Goal: Task Accomplishment & Management: Manage account settings

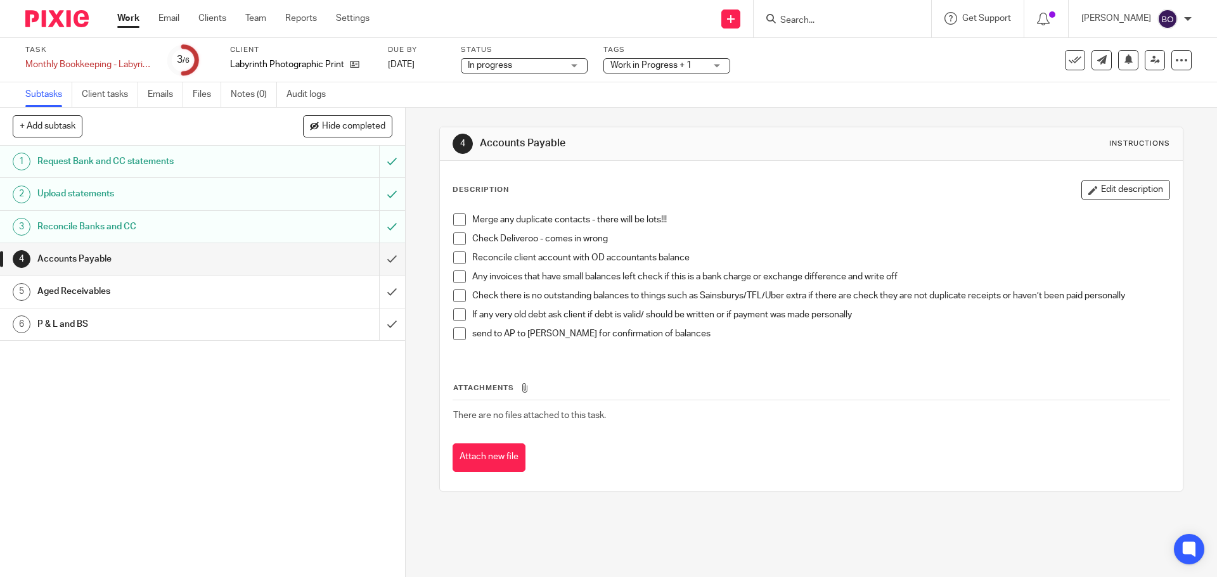
click at [457, 224] on span at bounding box center [459, 220] width 13 height 13
click at [455, 240] on span at bounding box center [459, 239] width 13 height 13
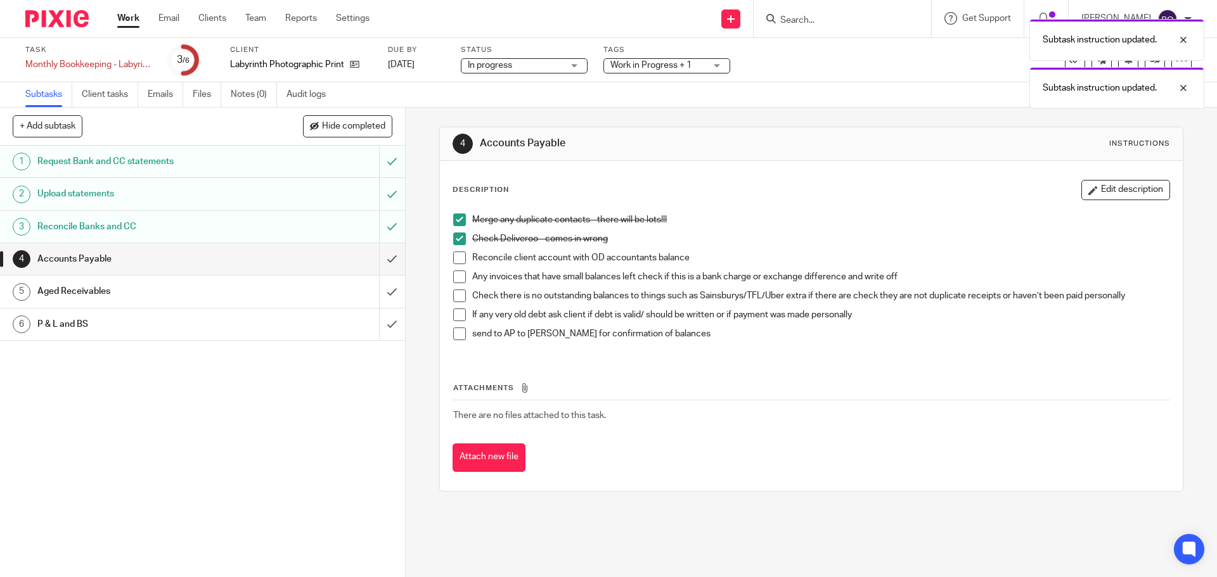
click at [453, 263] on span at bounding box center [459, 258] width 13 height 13
click at [457, 285] on li "Any invoices that have small balances left check if this is a bank charge or ex…" at bounding box center [811, 280] width 716 height 19
click at [455, 275] on span at bounding box center [459, 277] width 13 height 13
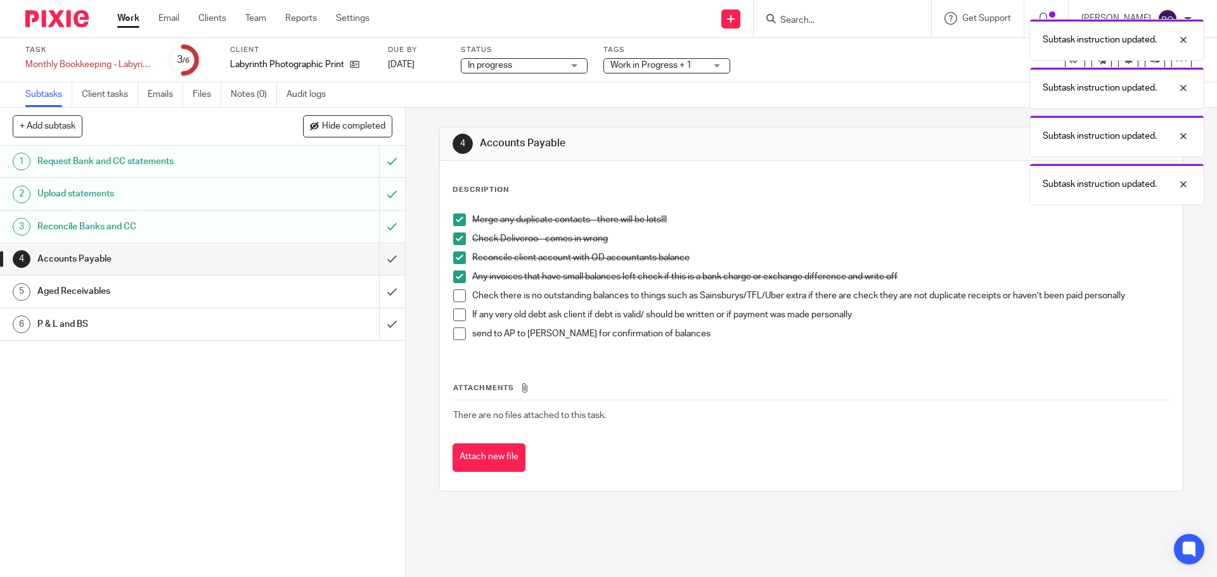
click at [456, 296] on span at bounding box center [459, 296] width 13 height 13
click at [458, 313] on span at bounding box center [459, 315] width 13 height 13
click at [458, 335] on span at bounding box center [459, 334] width 13 height 13
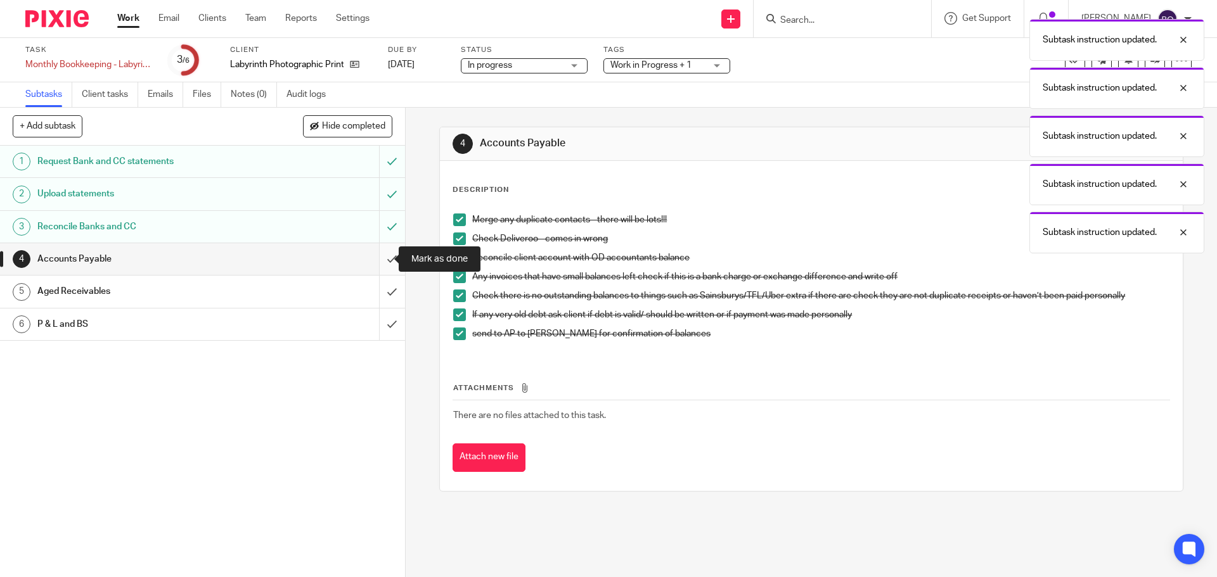
click at [379, 257] on input "submit" at bounding box center [202, 259] width 405 height 32
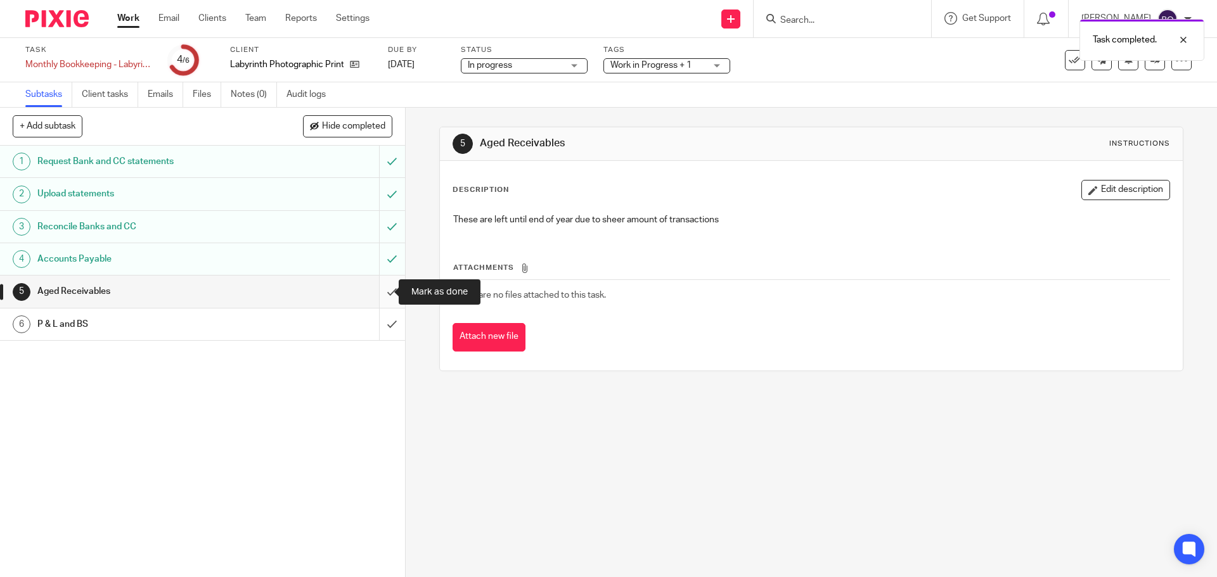
click at [378, 290] on input "submit" at bounding box center [202, 292] width 405 height 32
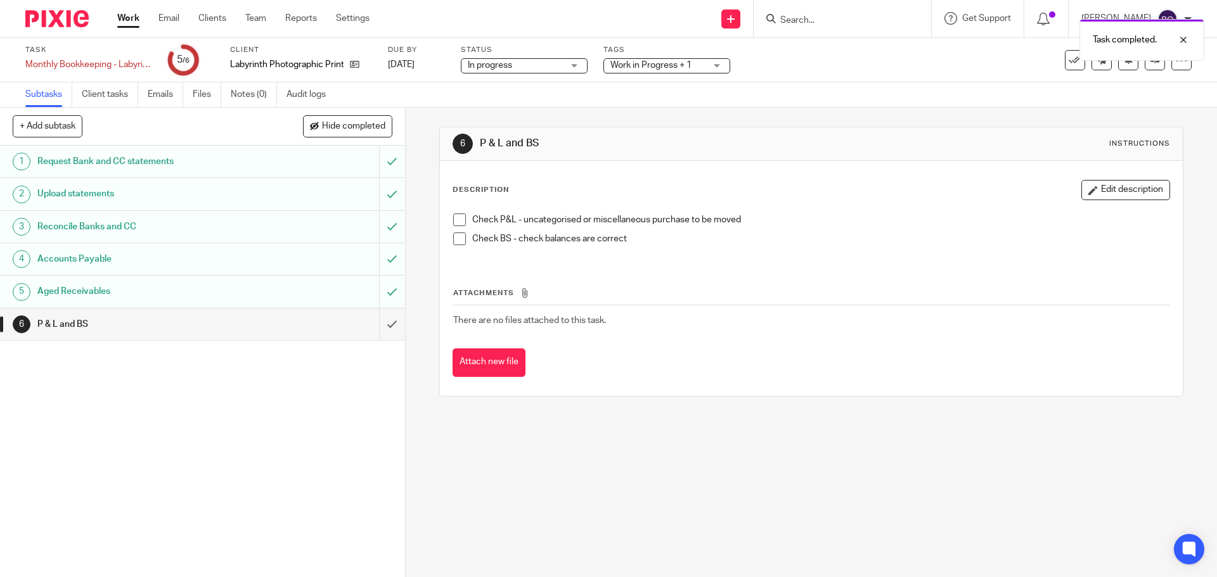
click at [453, 223] on span at bounding box center [459, 220] width 13 height 13
click at [454, 248] on li "Check BS - check balances are correct" at bounding box center [811, 242] width 716 height 19
click at [455, 238] on span at bounding box center [459, 239] width 13 height 13
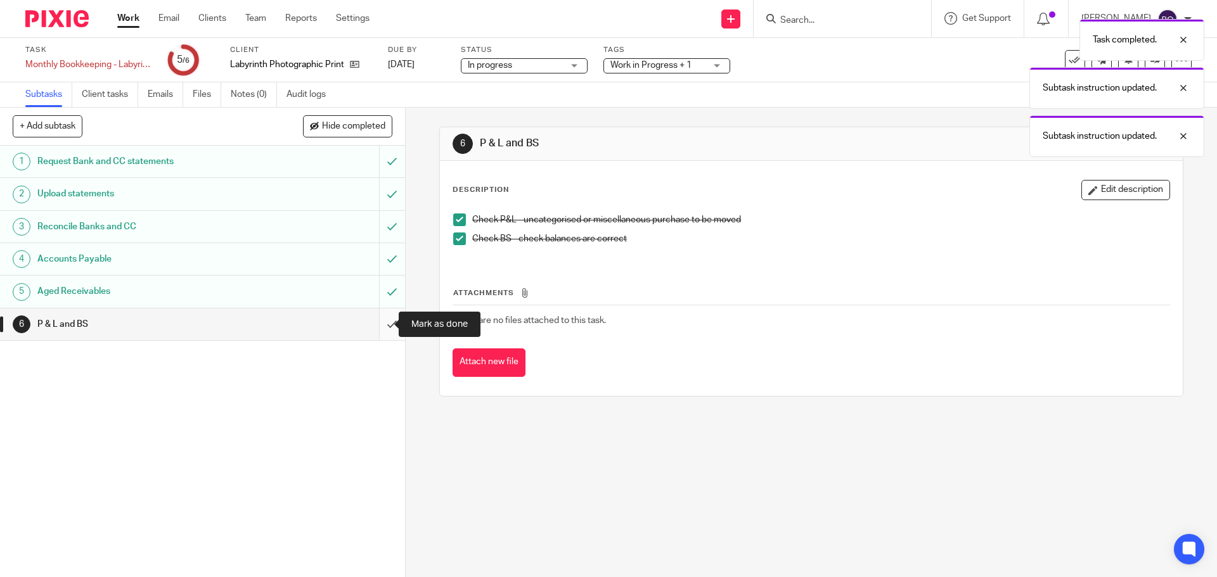
click at [382, 325] on input "submit" at bounding box center [202, 325] width 405 height 32
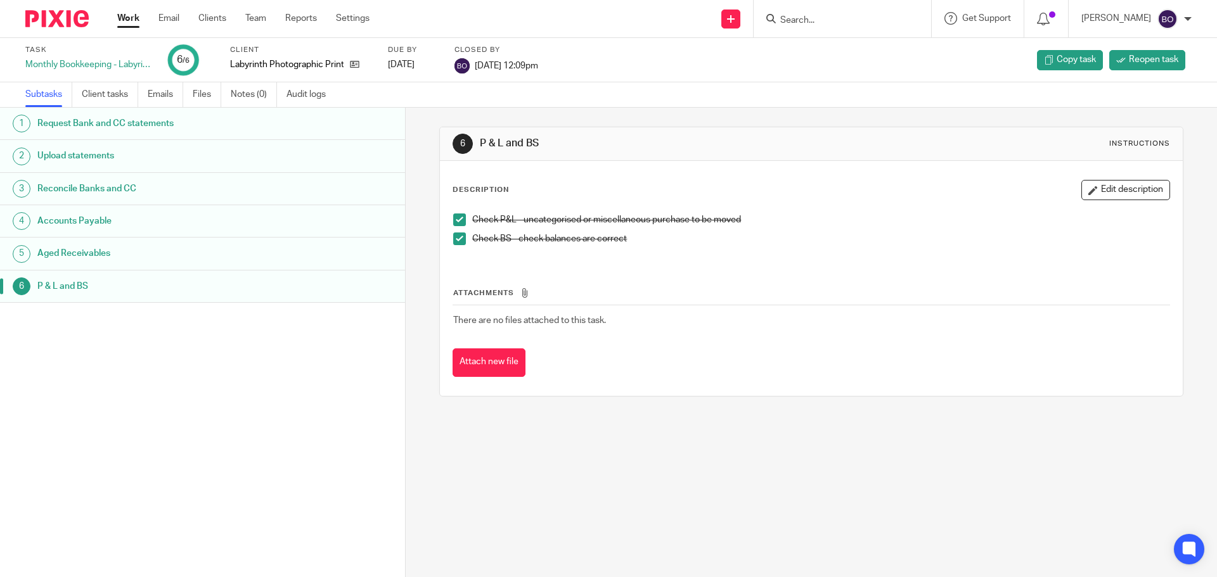
click at [124, 20] on link "Work" at bounding box center [128, 18] width 22 height 13
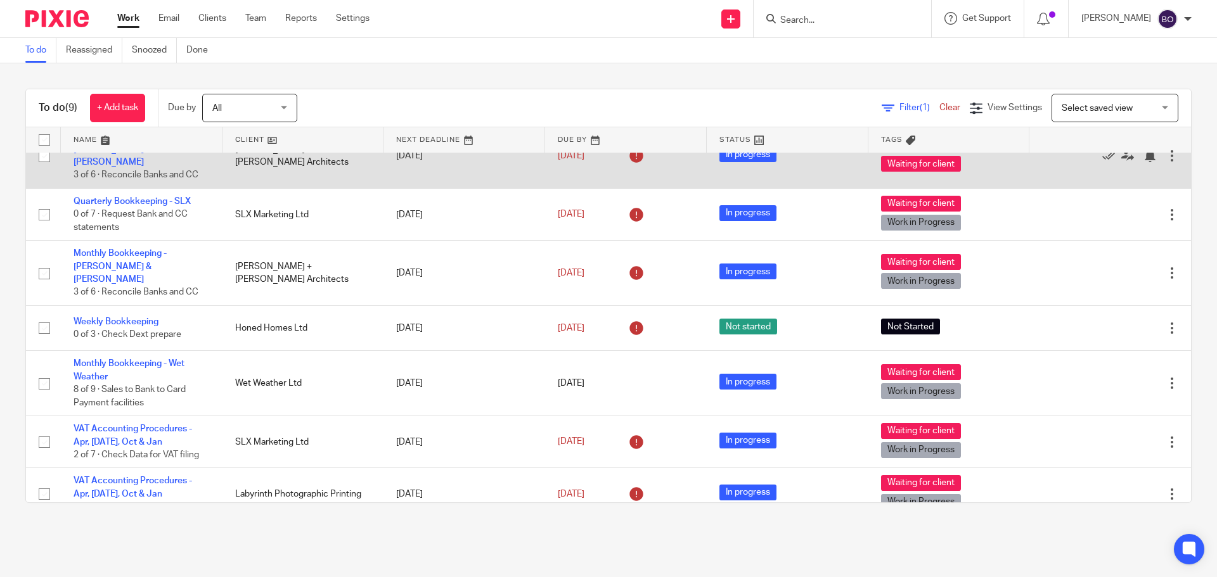
scroll to position [124, 0]
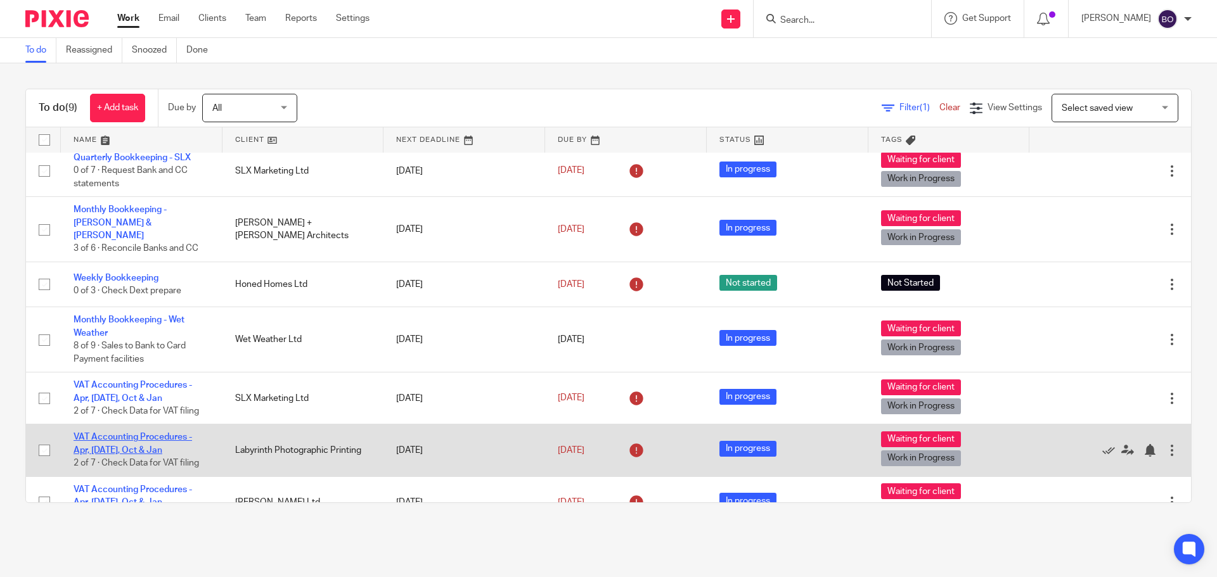
click at [134, 433] on link "VAT Accounting Procedures - Apr, [DATE], Oct & Jan" at bounding box center [133, 444] width 119 height 22
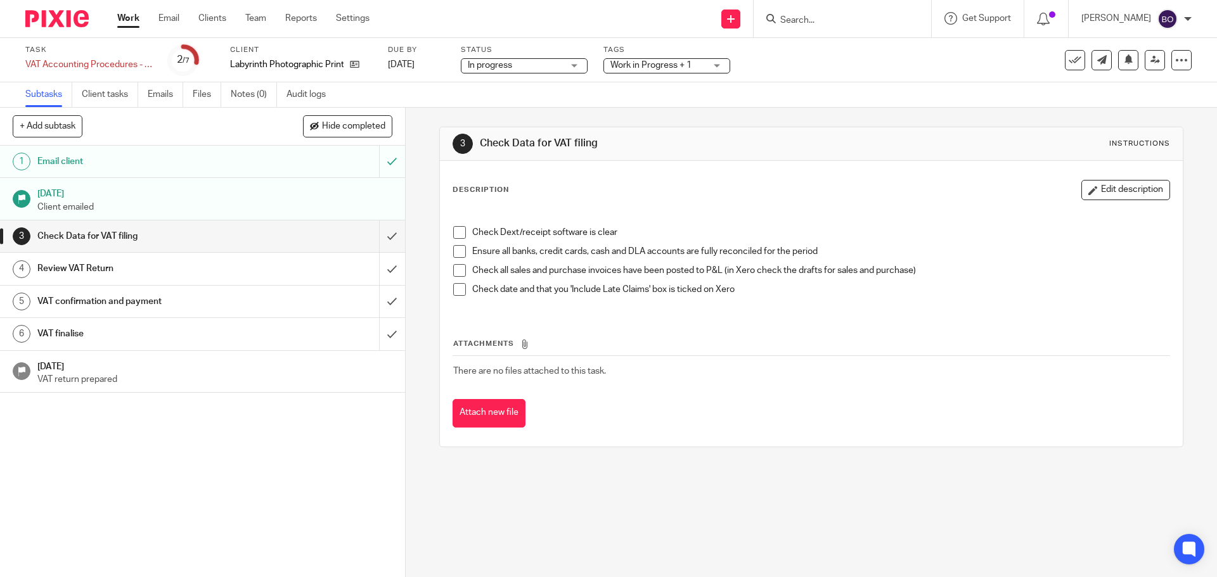
click at [458, 234] on span at bounding box center [459, 232] width 13 height 13
click at [454, 254] on span at bounding box center [459, 251] width 13 height 13
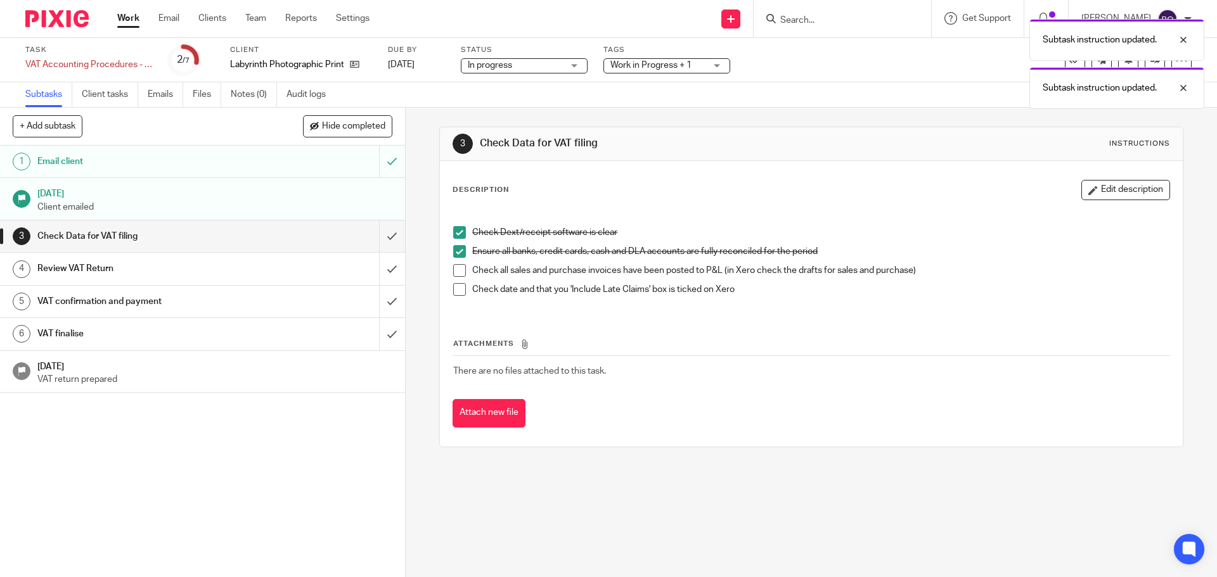
click at [454, 271] on span at bounding box center [459, 270] width 13 height 13
click at [456, 286] on span at bounding box center [459, 289] width 13 height 13
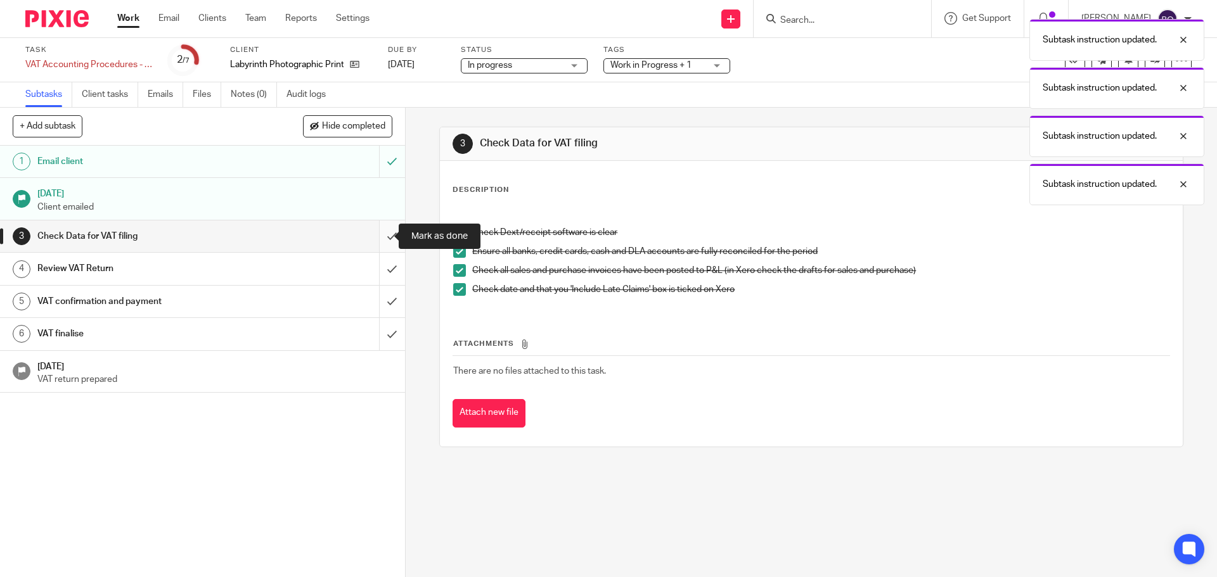
click at [386, 240] on input "submit" at bounding box center [202, 237] width 405 height 32
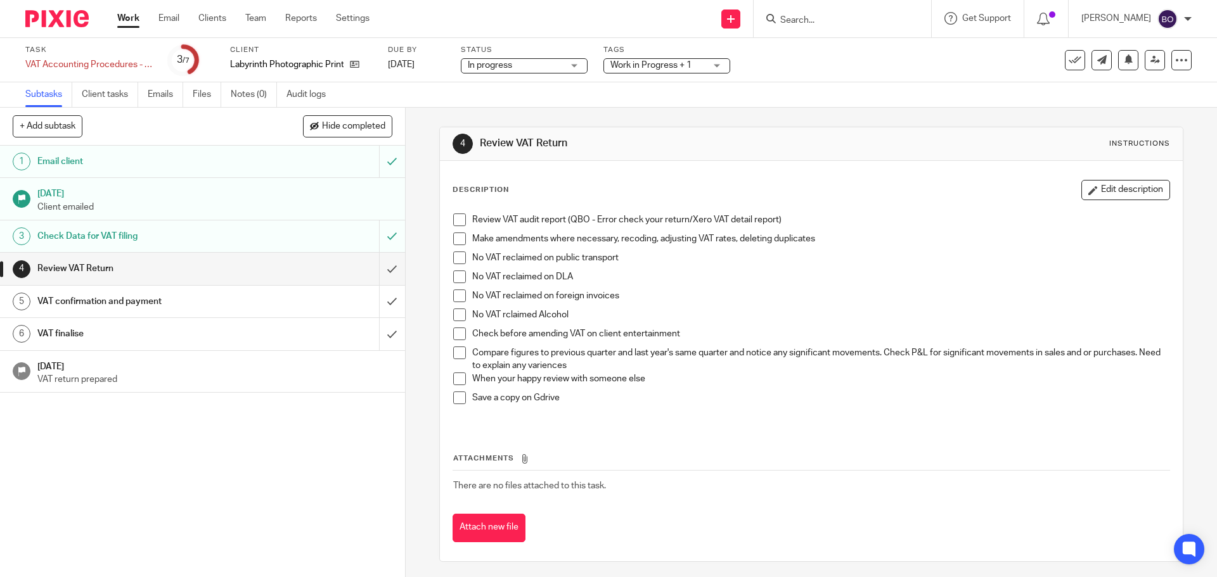
click at [132, 22] on link "Work" at bounding box center [128, 18] width 22 height 13
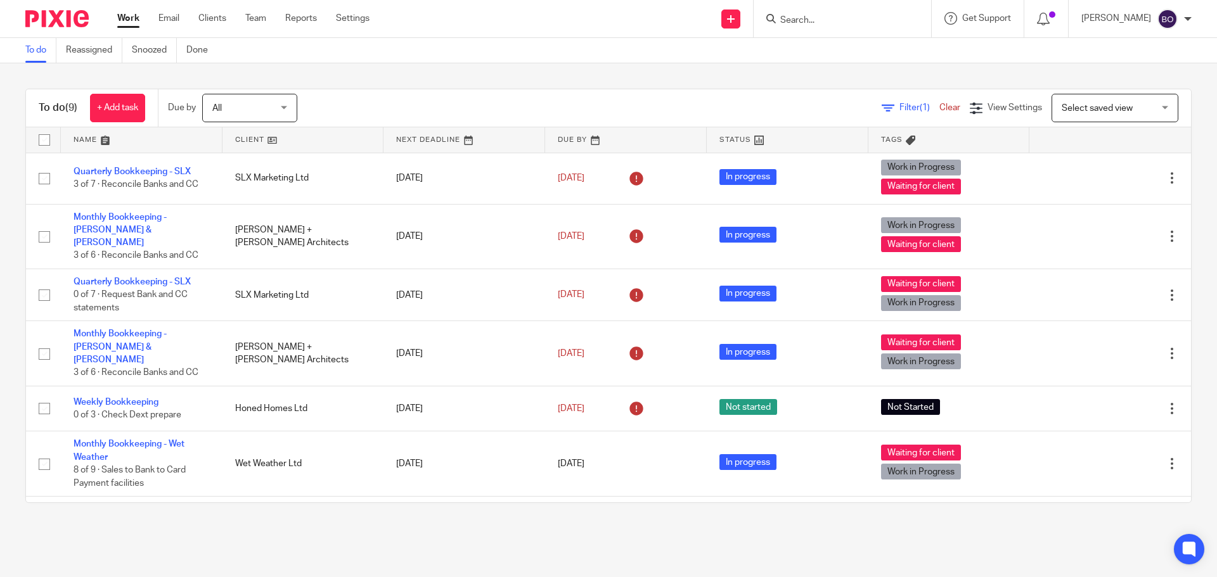
click at [268, 142] on link at bounding box center [303, 139] width 162 height 25
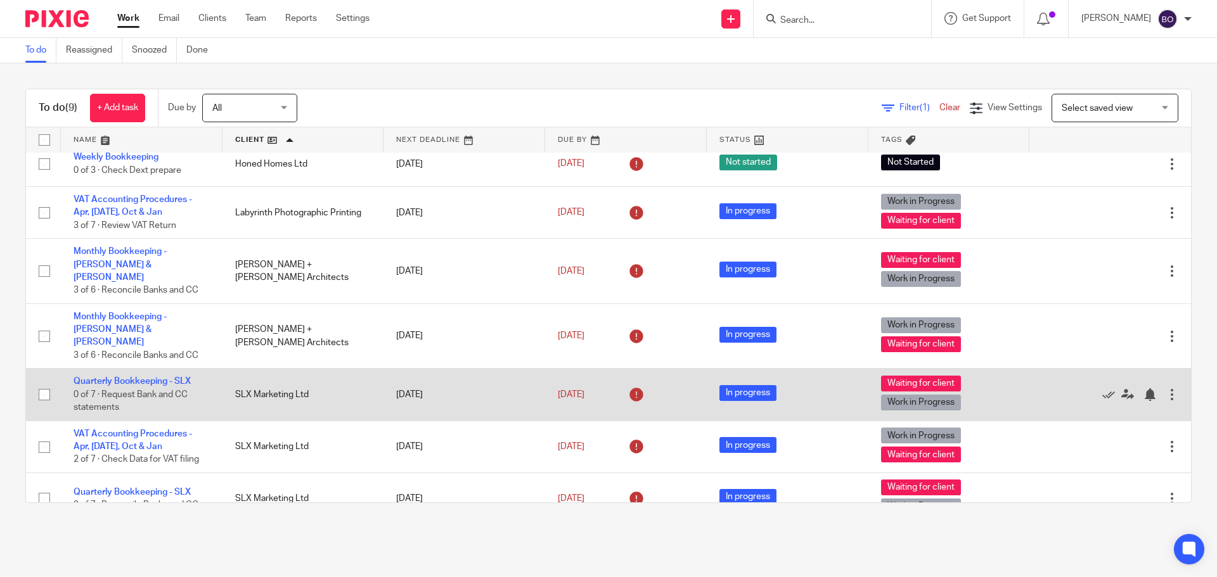
scroll to position [124, 0]
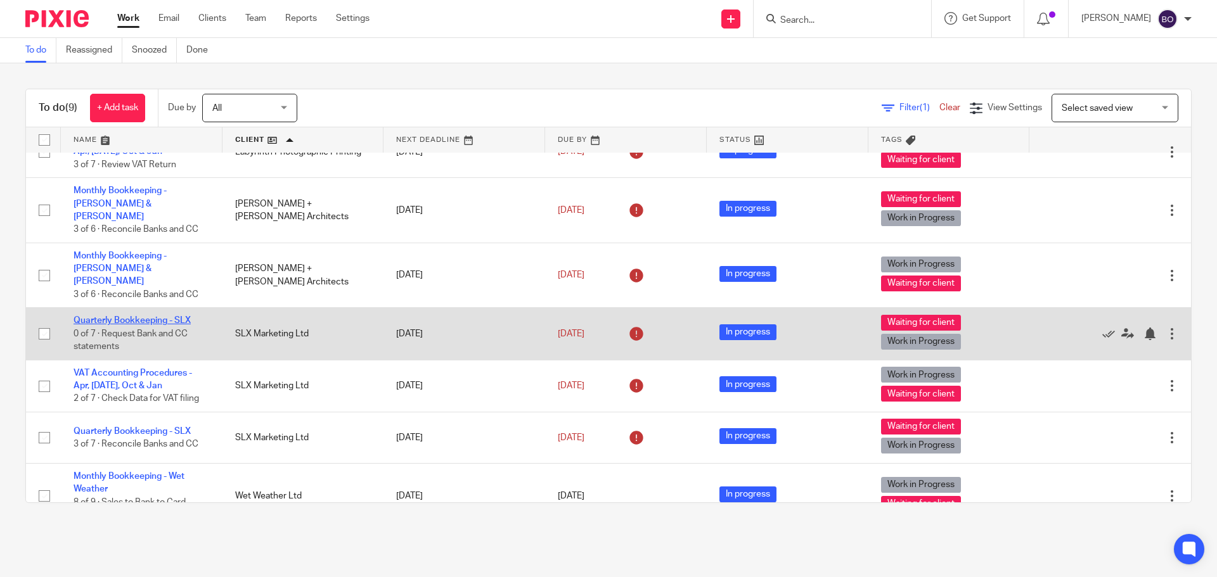
click at [162, 316] on link "Quarterly Bookkeeping - SLX" at bounding box center [132, 320] width 117 height 9
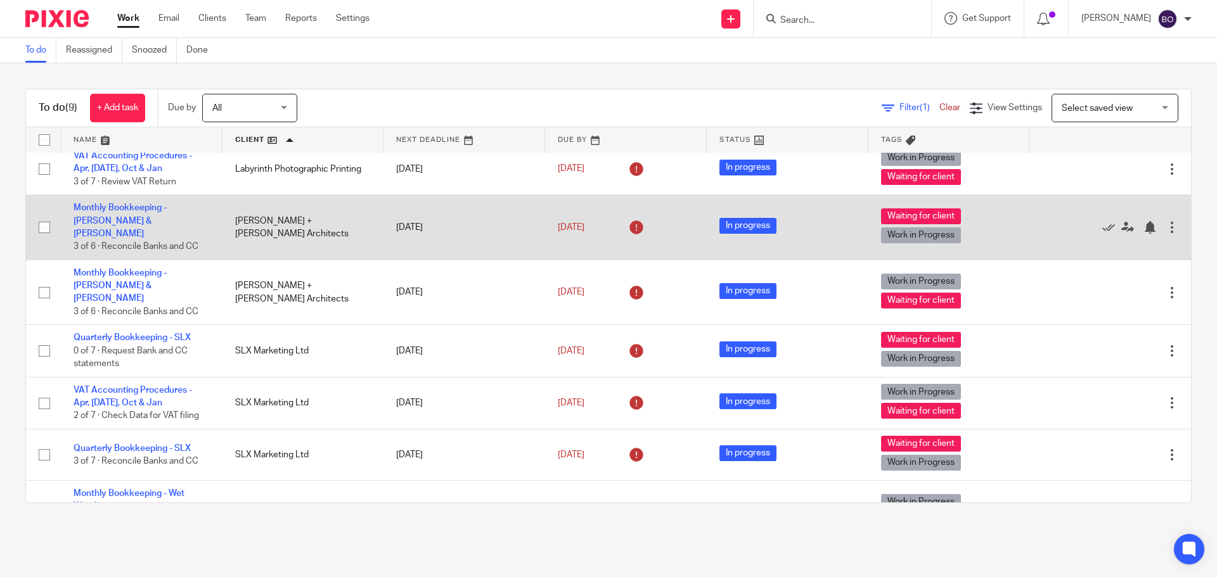
scroll to position [124, 0]
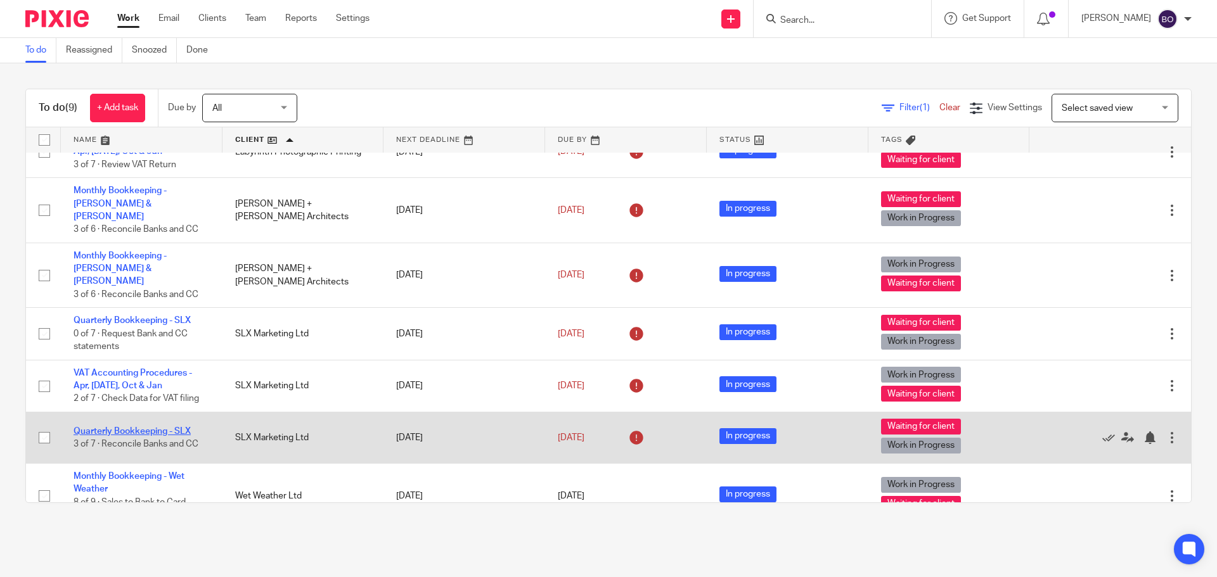
click at [143, 427] on link "Quarterly Bookkeeping - SLX" at bounding box center [132, 431] width 117 height 9
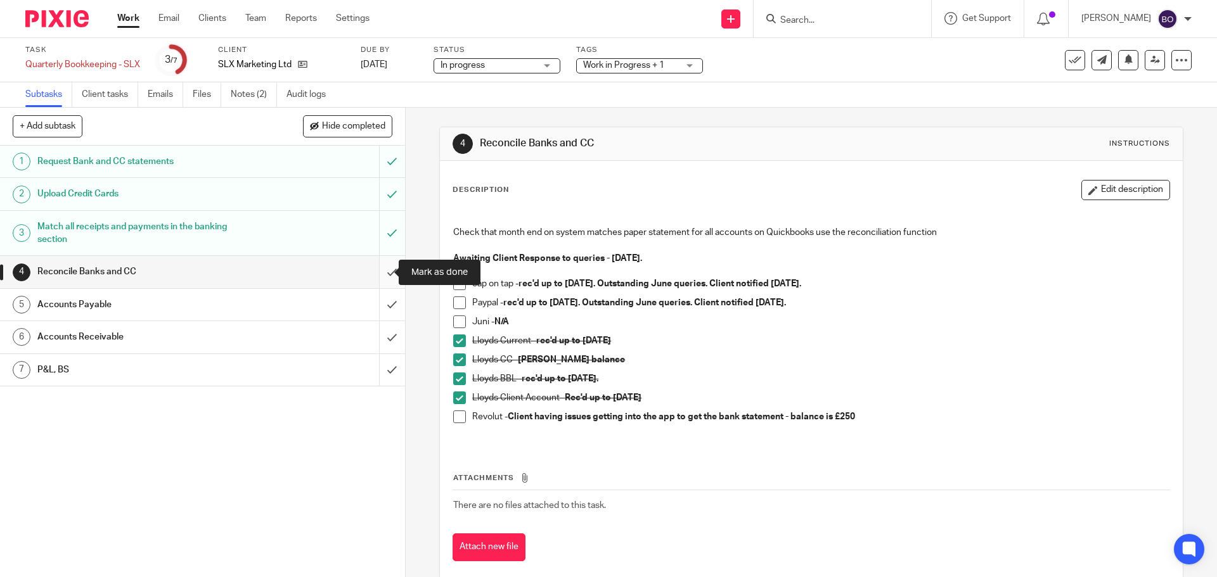
click at [380, 271] on input "submit" at bounding box center [202, 272] width 405 height 32
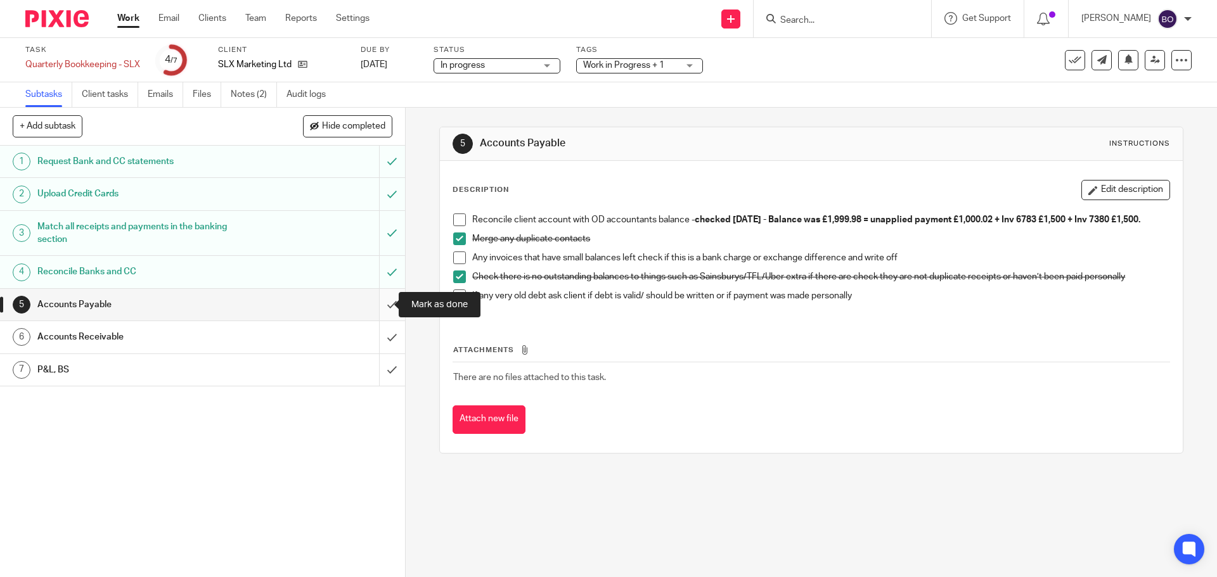
click at [380, 303] on input "submit" at bounding box center [202, 305] width 405 height 32
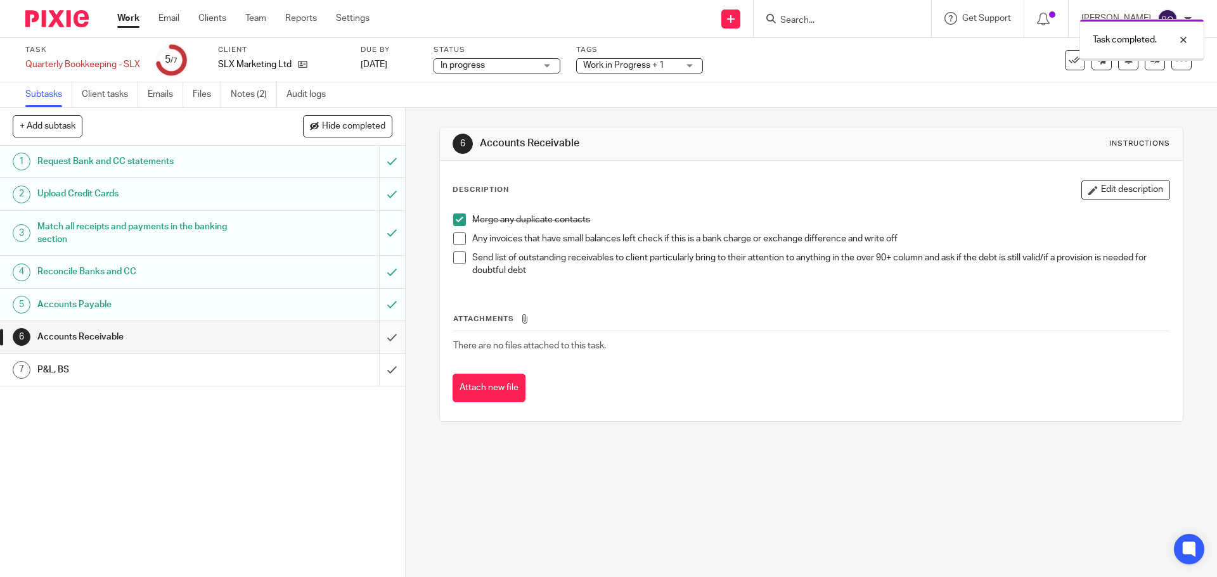
click at [378, 340] on input "submit" at bounding box center [202, 337] width 405 height 32
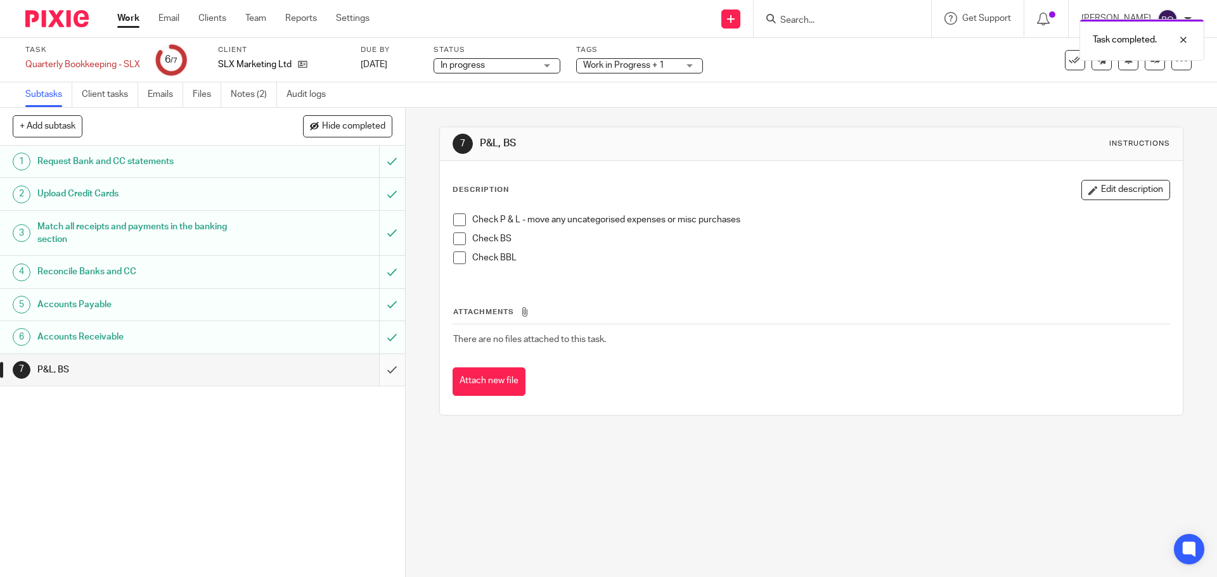
click at [379, 370] on input "submit" at bounding box center [202, 370] width 405 height 32
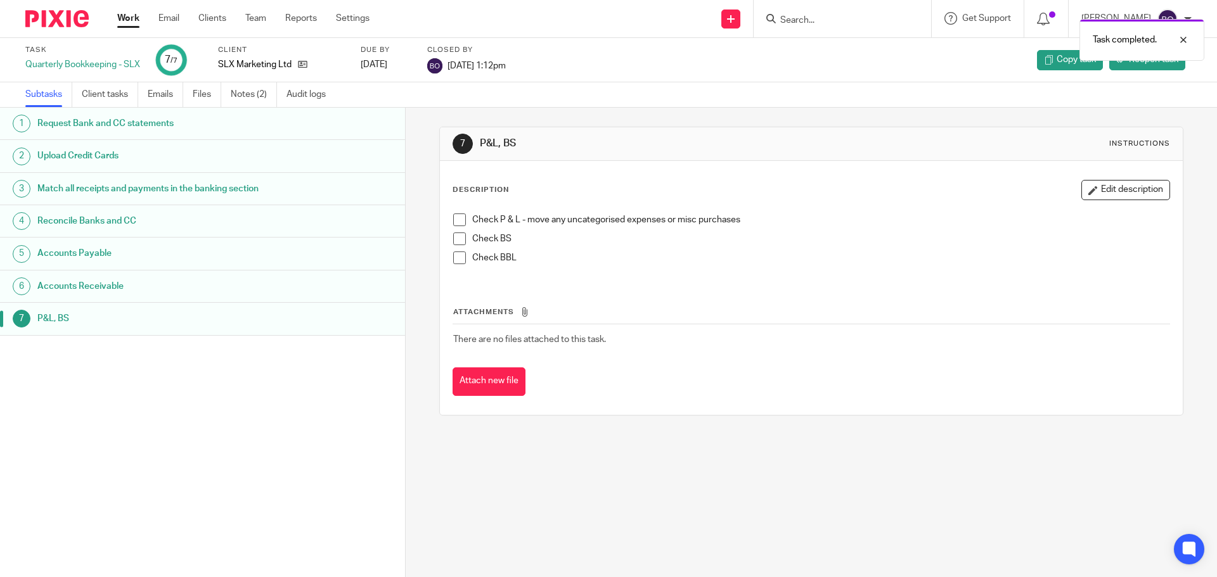
click at [122, 23] on link "Work" at bounding box center [128, 18] width 22 height 13
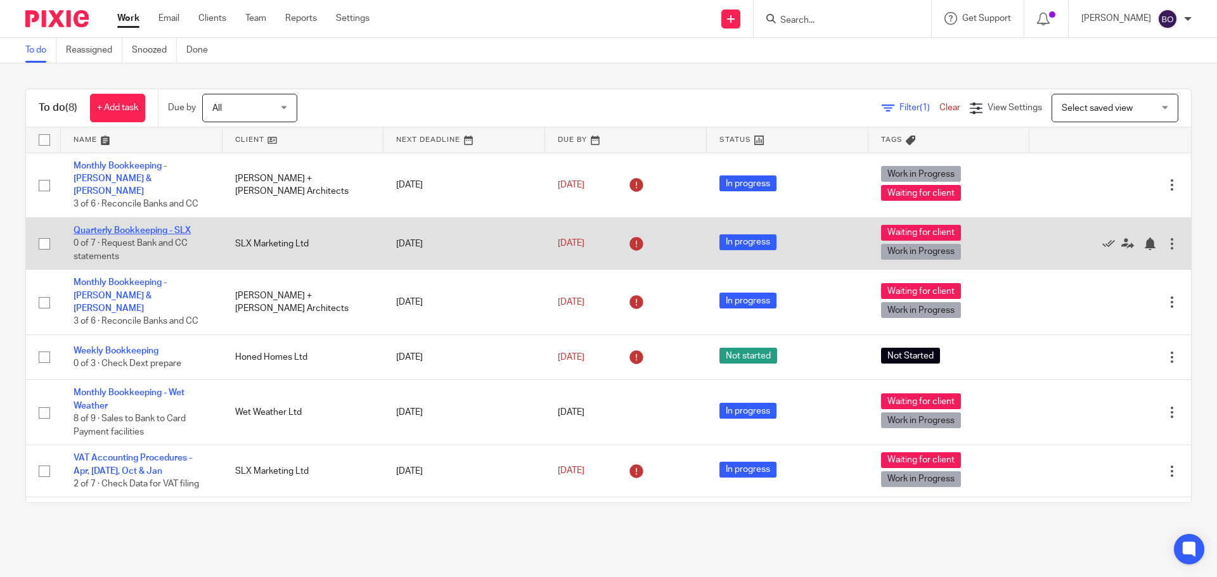
click at [173, 226] on link "Quarterly Bookkeeping - SLX" at bounding box center [132, 230] width 117 height 9
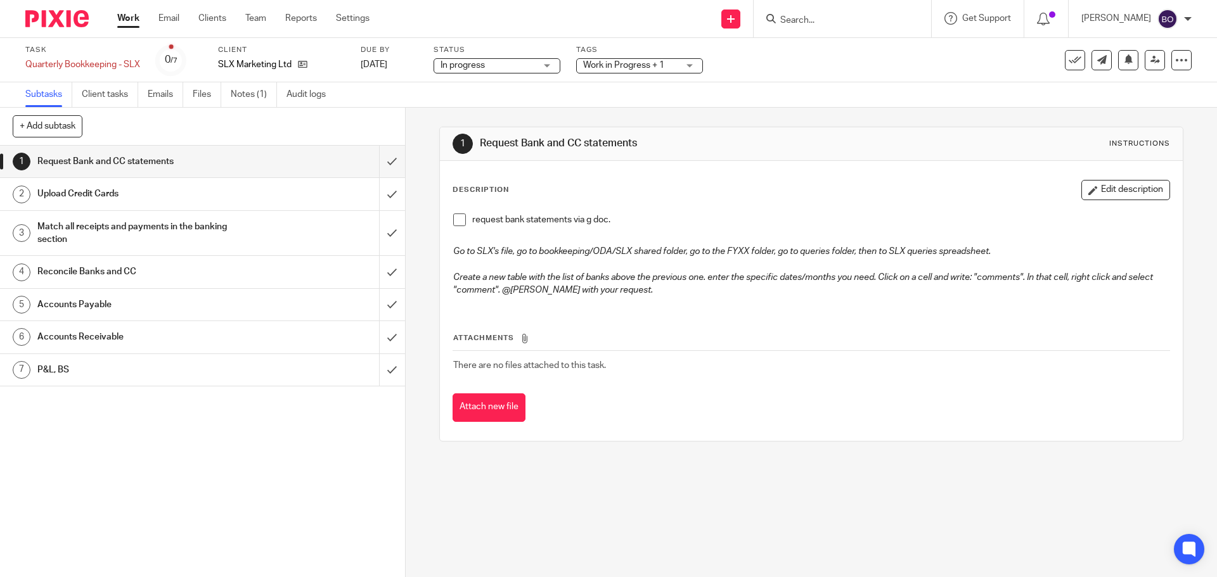
click at [458, 222] on span at bounding box center [459, 220] width 13 height 13
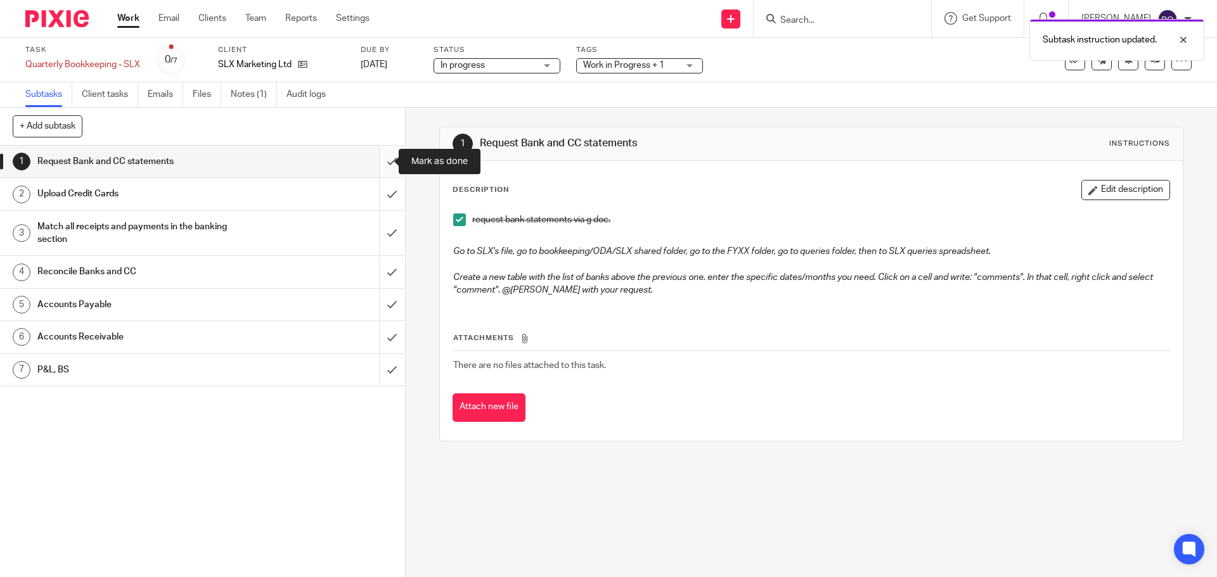
click at [380, 161] on input "submit" at bounding box center [202, 162] width 405 height 32
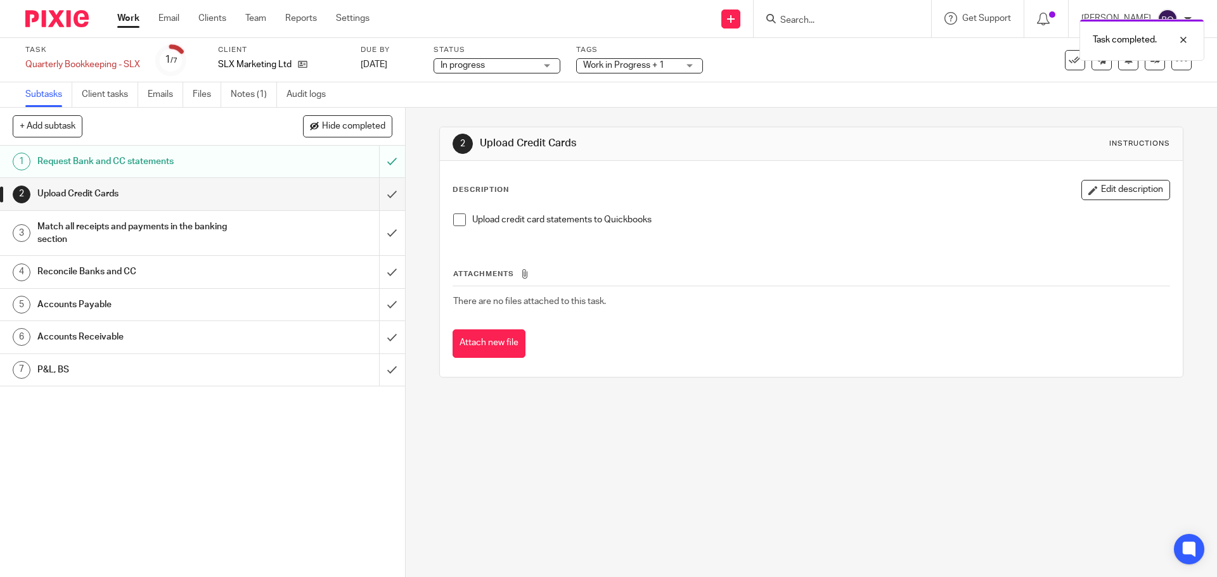
click at [270, 201] on div "Upload Credit Cards" at bounding box center [201, 193] width 329 height 19
click at [461, 224] on span at bounding box center [459, 220] width 13 height 13
click at [376, 195] on input "submit" at bounding box center [202, 194] width 405 height 32
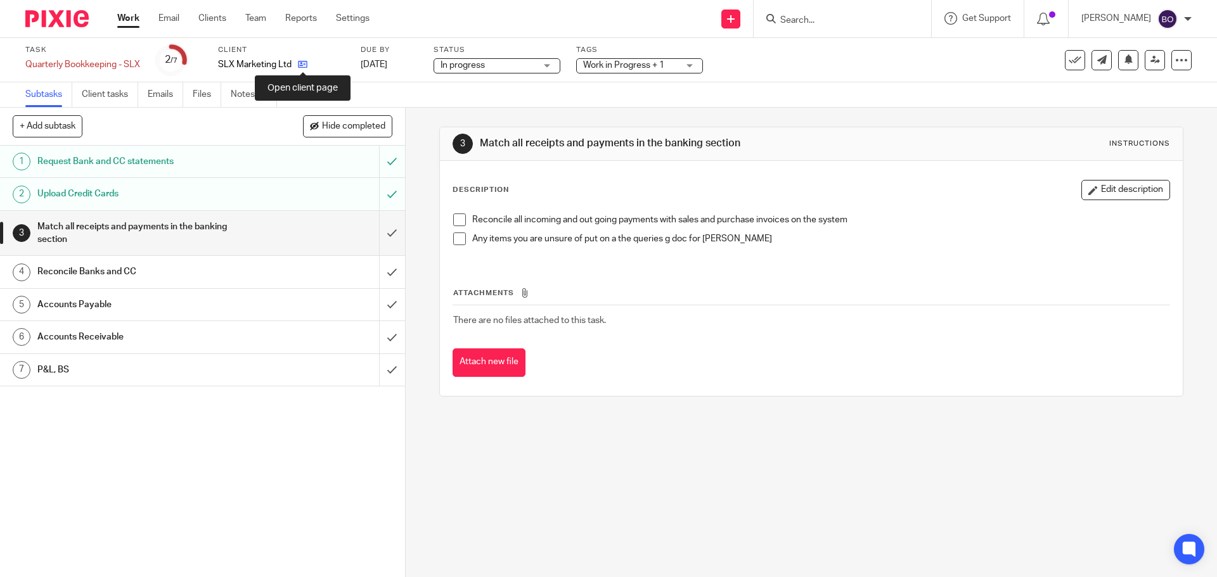
click at [307, 63] on icon at bounding box center [303, 65] width 10 height 10
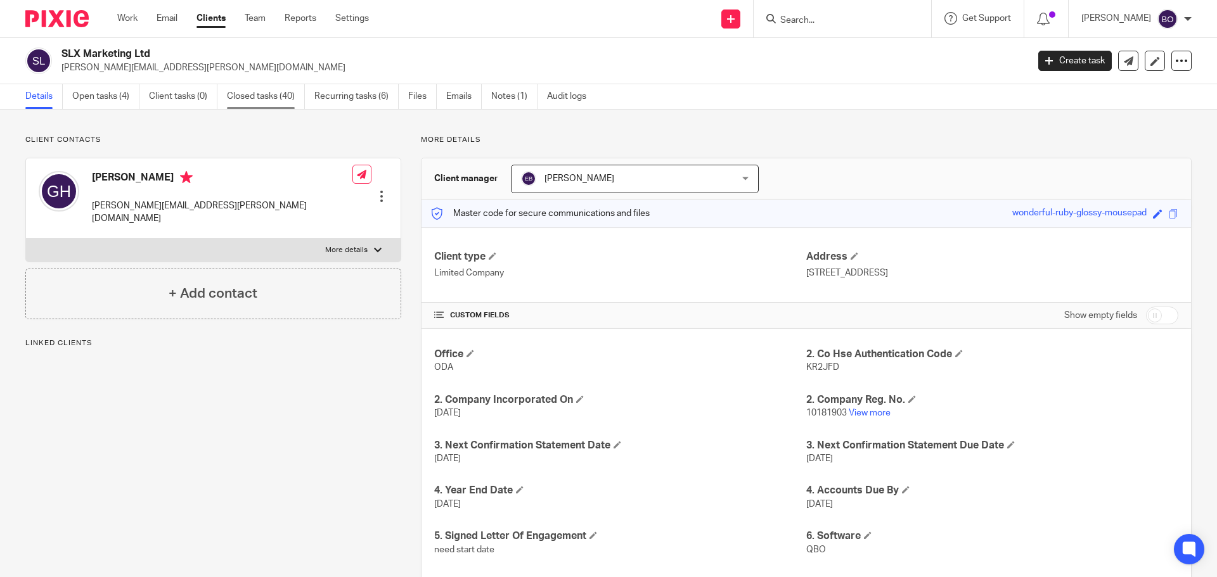
click at [247, 98] on link "Closed tasks (40)" at bounding box center [266, 96] width 78 height 25
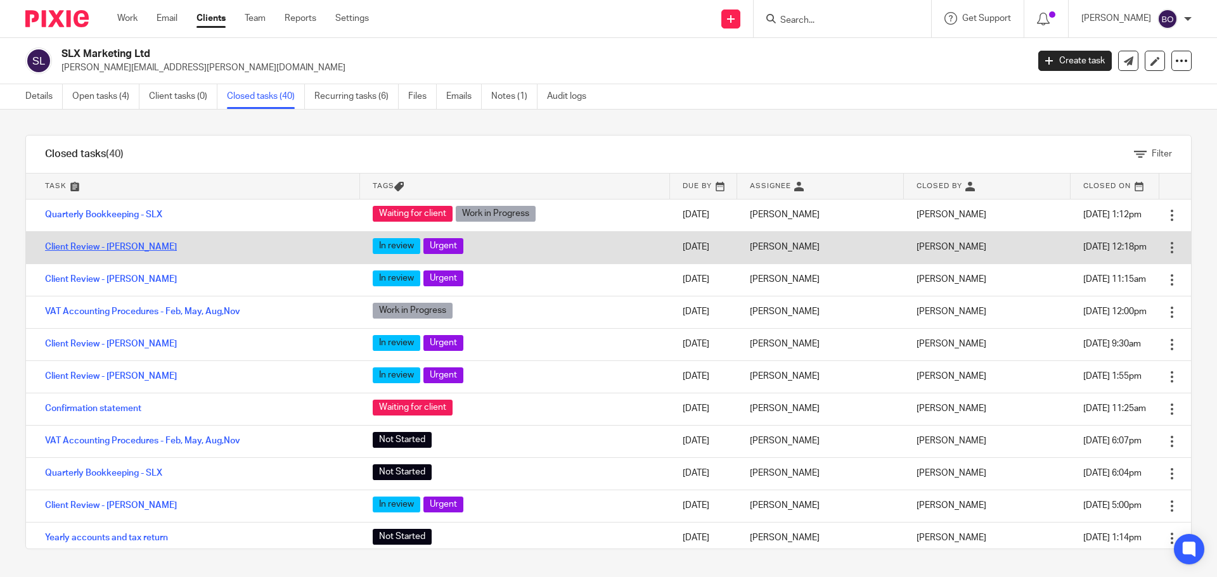
click at [96, 248] on link "Client Review - [PERSON_NAME]" at bounding box center [111, 247] width 132 height 9
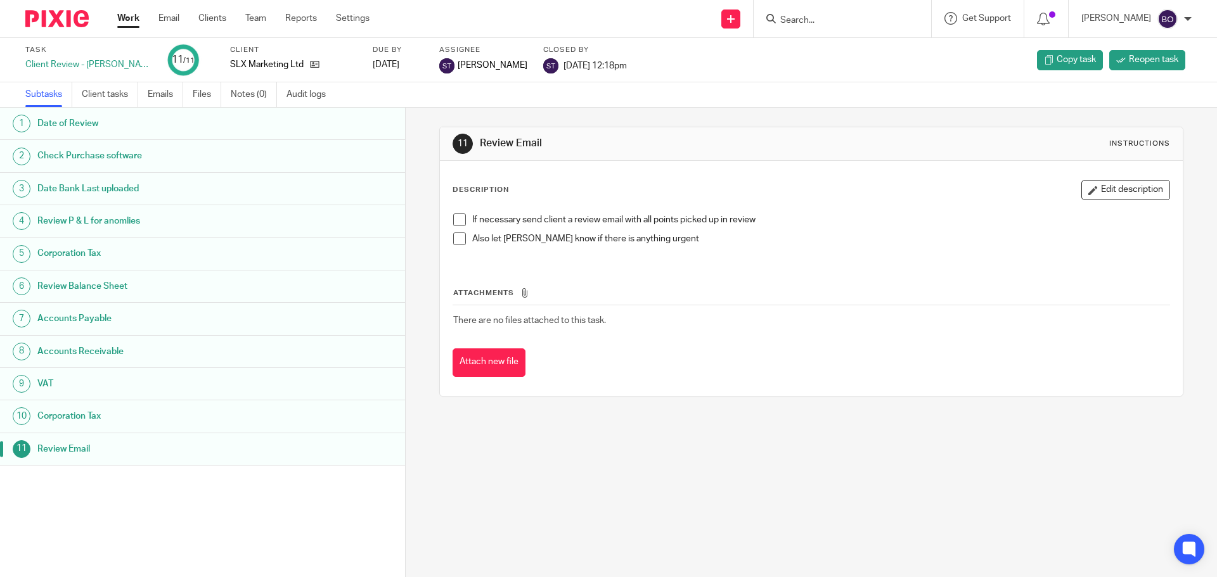
click at [93, 136] on link "1 Date of Review" at bounding box center [202, 124] width 405 height 32
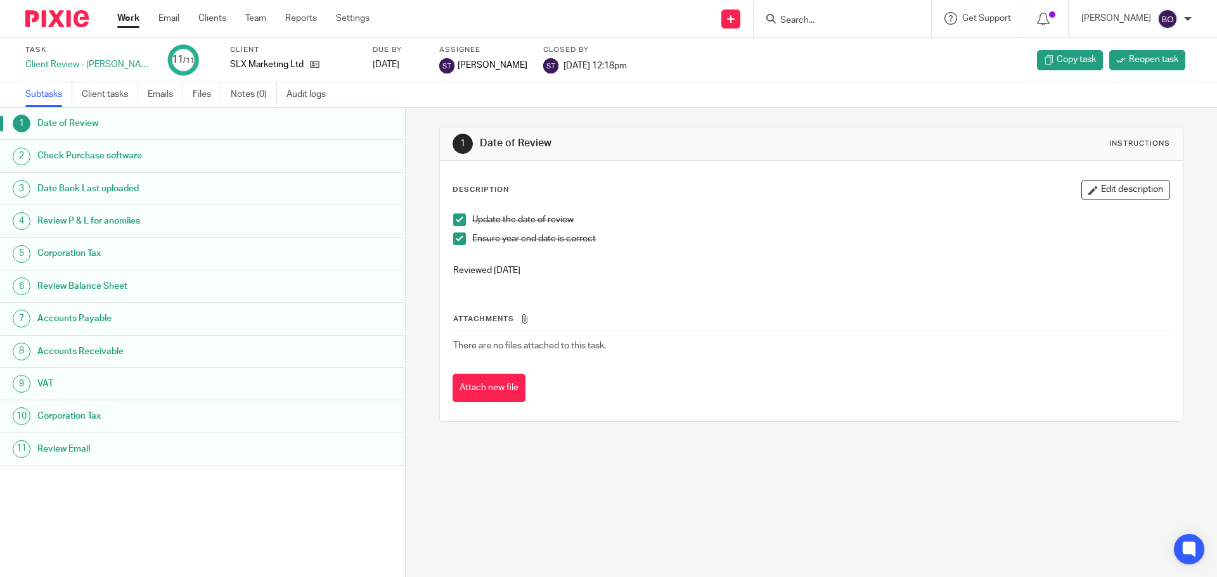
click at [98, 154] on h1 "Check Purchase software" at bounding box center [155, 155] width 237 height 19
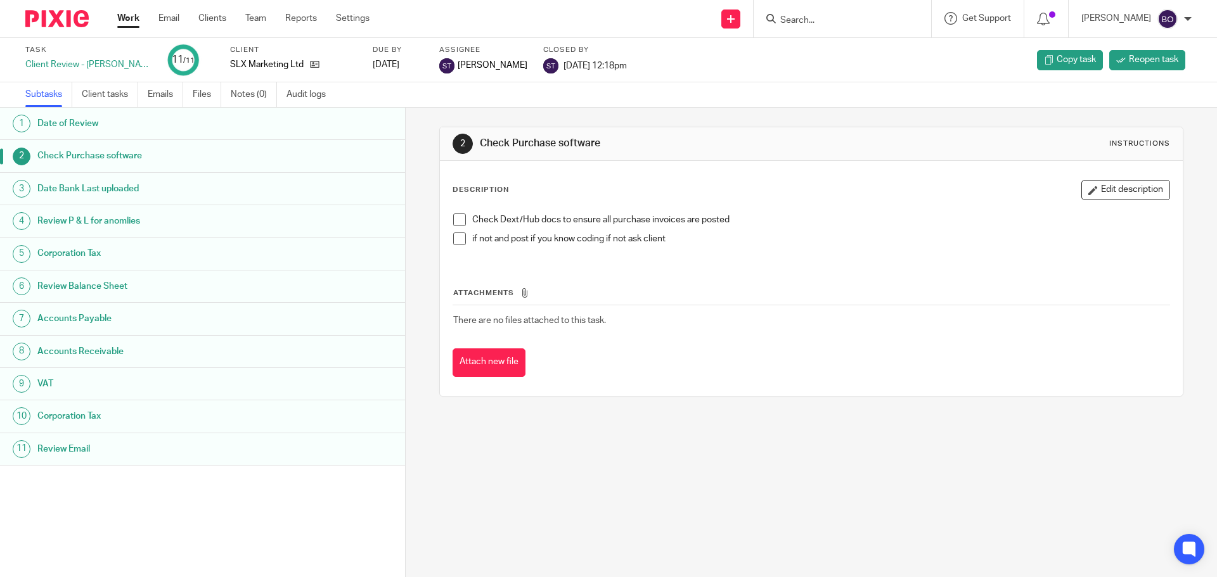
click at [105, 186] on h1 "Date Bank Last uploaded" at bounding box center [155, 188] width 237 height 19
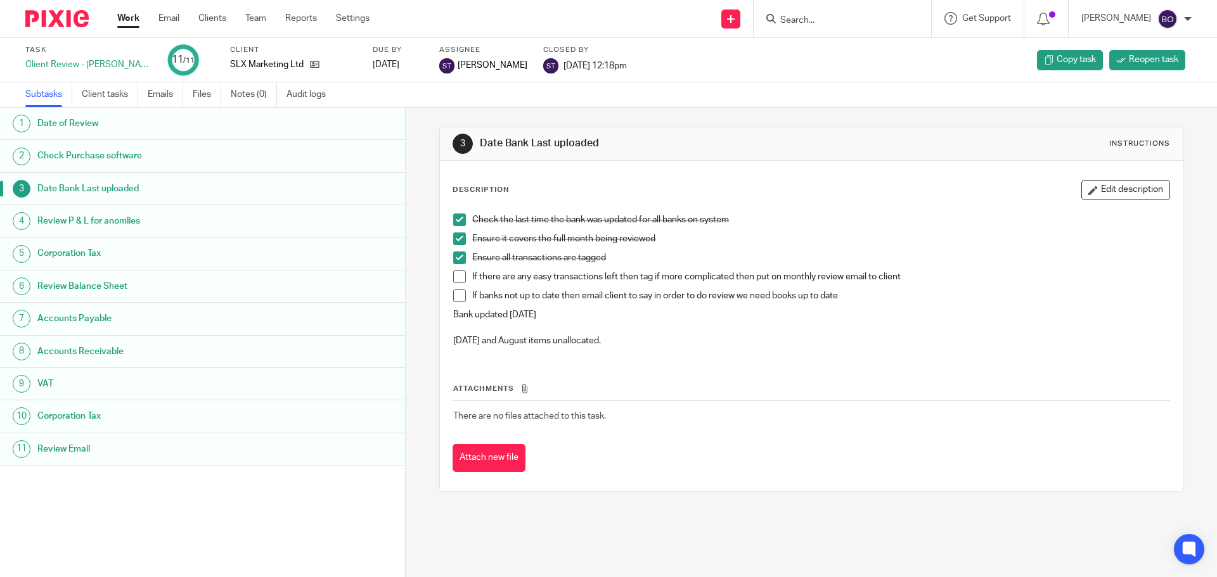
click at [115, 221] on h1 "Review P & L for anomlies" at bounding box center [155, 221] width 237 height 19
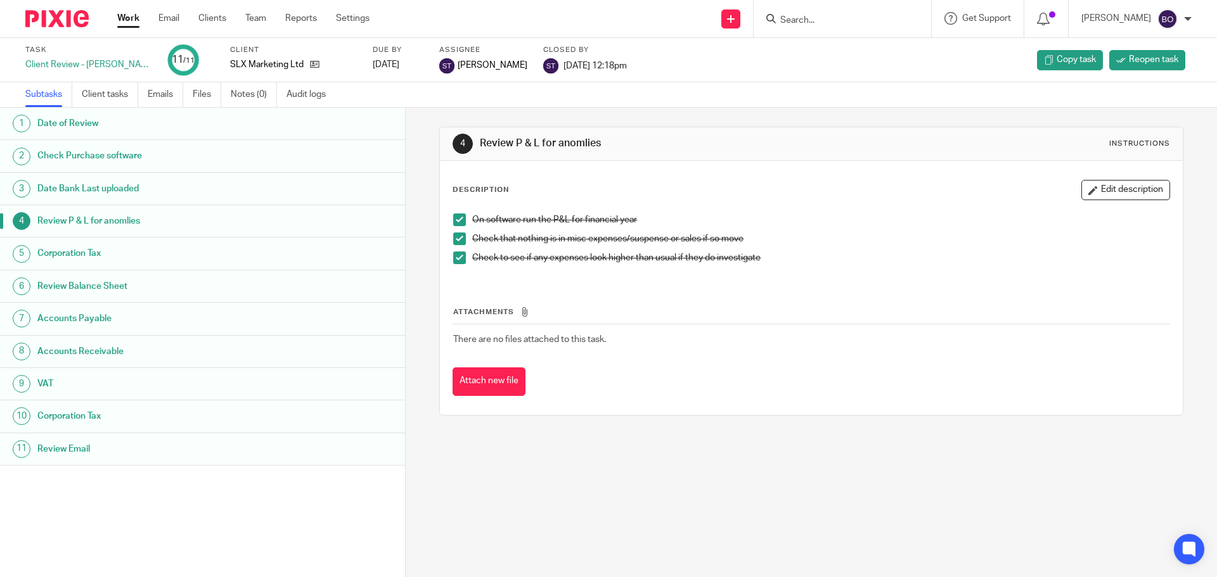
click at [121, 257] on h1 "Corporation Tax" at bounding box center [155, 253] width 237 height 19
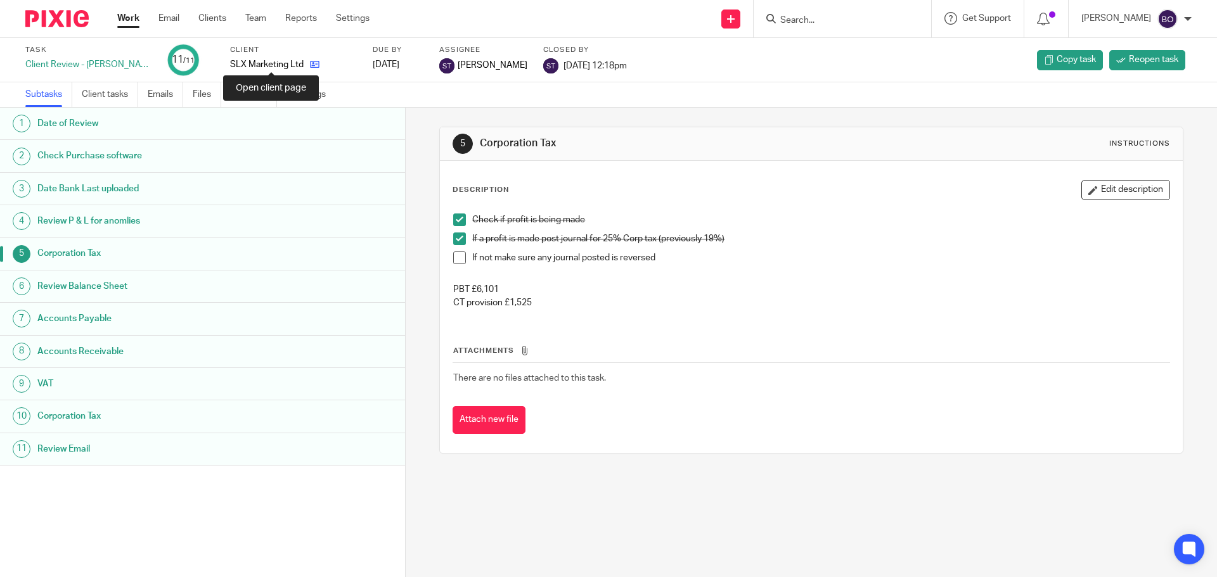
click at [310, 63] on icon at bounding box center [315, 65] width 10 height 10
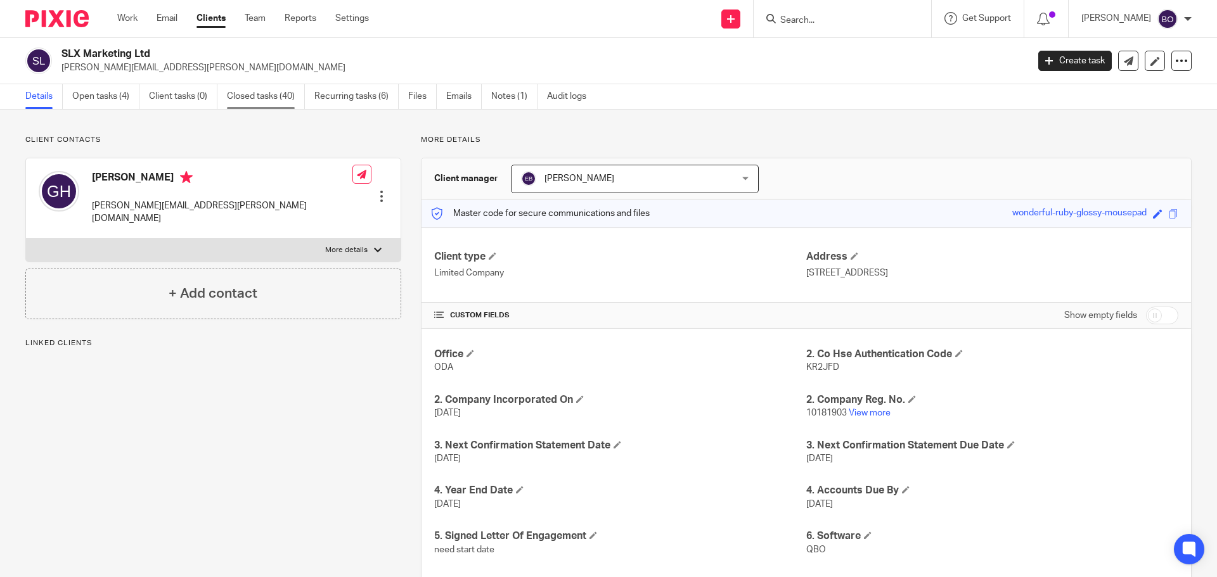
click at [242, 97] on link "Closed tasks (40)" at bounding box center [266, 96] width 78 height 25
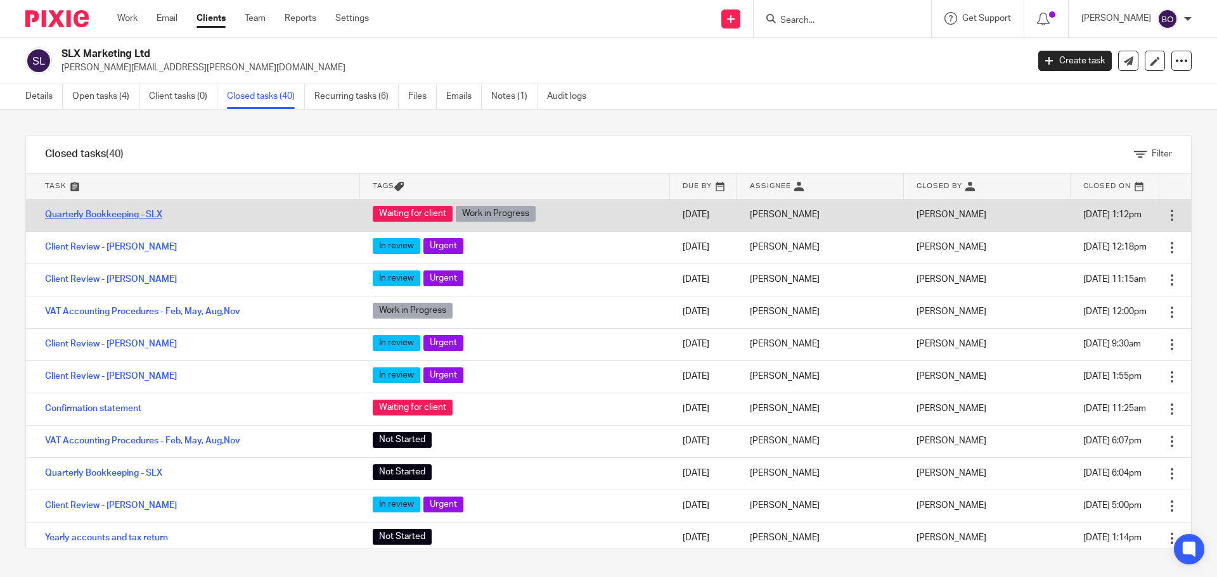
click at [145, 215] on link "Quarterly Bookkeeping - SLX" at bounding box center [103, 214] width 117 height 9
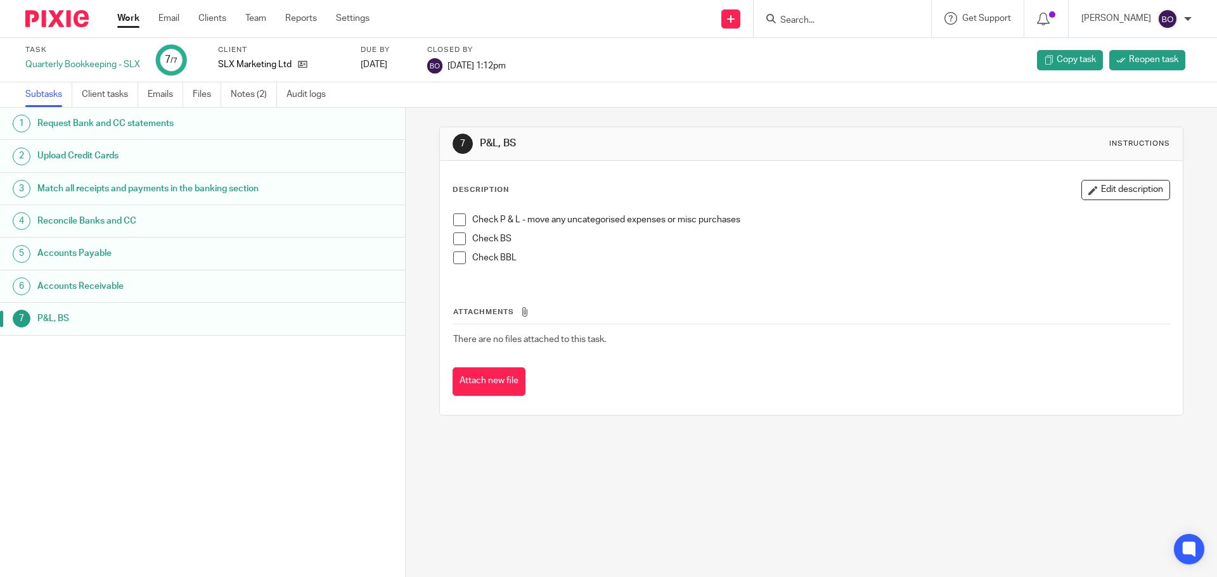
click at [129, 187] on h1 "Match all receipts and payments in the banking section" at bounding box center [155, 188] width 237 height 19
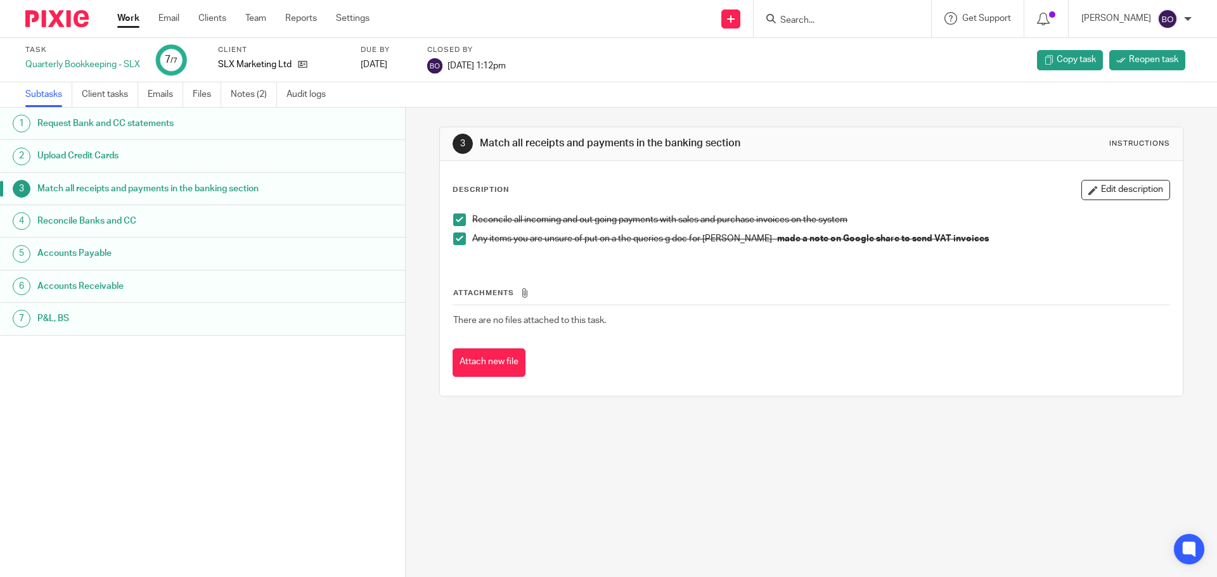
click at [106, 171] on link "2 Upload Credit Cards" at bounding box center [202, 156] width 405 height 32
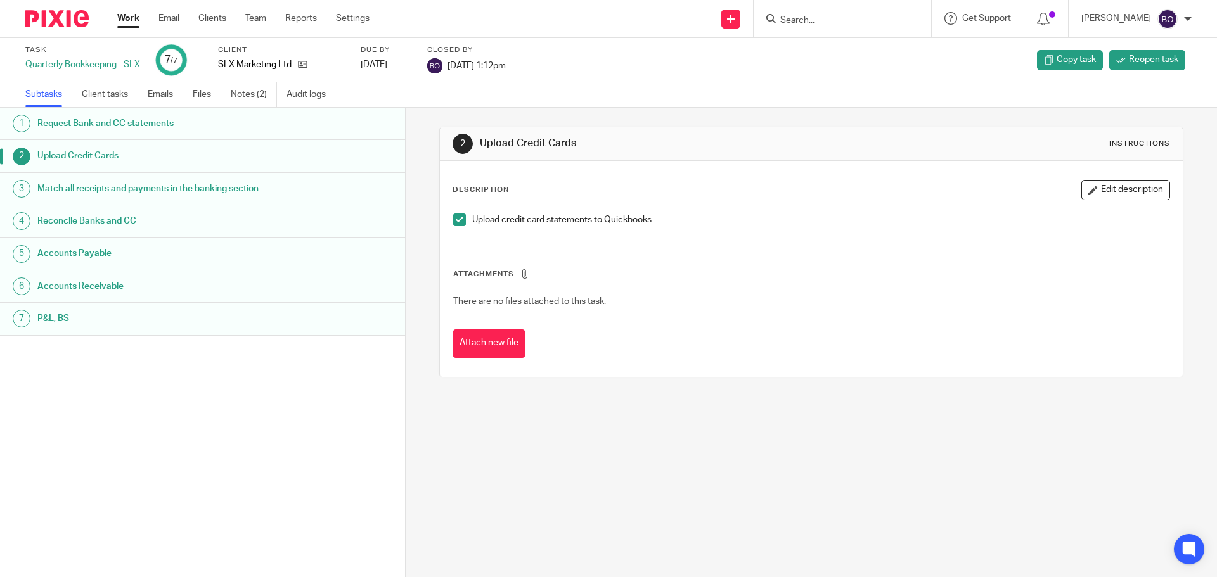
click at [94, 127] on h1 "Request Bank and CC statements" at bounding box center [155, 123] width 237 height 19
click at [85, 157] on h1 "Upload Credit Cards" at bounding box center [155, 155] width 237 height 19
click at [89, 183] on h1 "Match all receipts and payments in the banking section" at bounding box center [155, 188] width 237 height 19
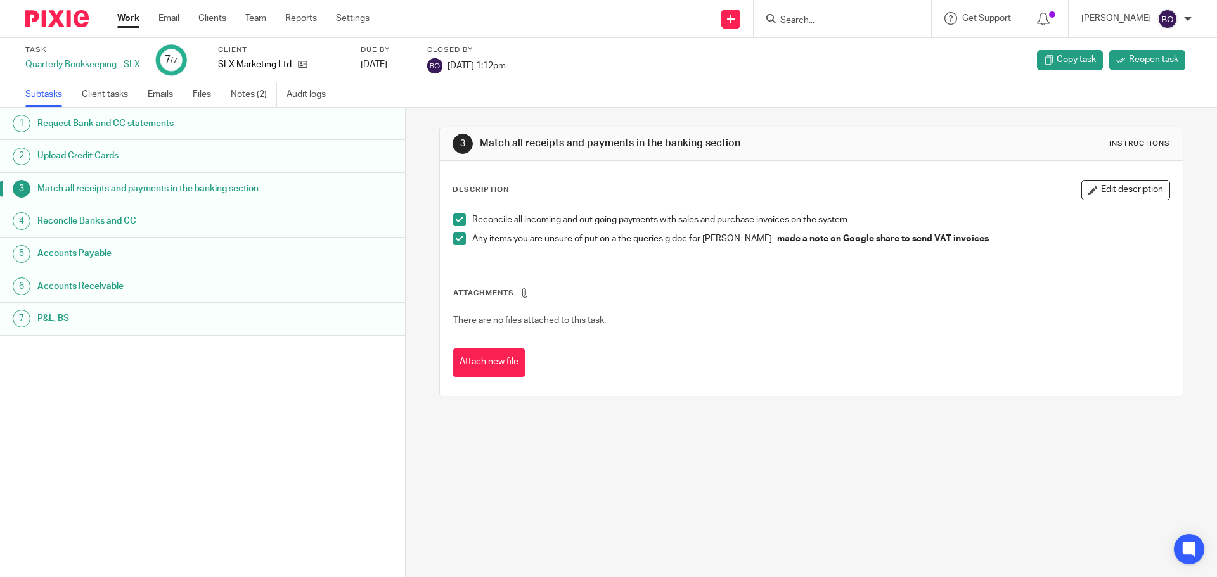
click at [91, 222] on h1 "Reconcile Banks and CC" at bounding box center [155, 221] width 237 height 19
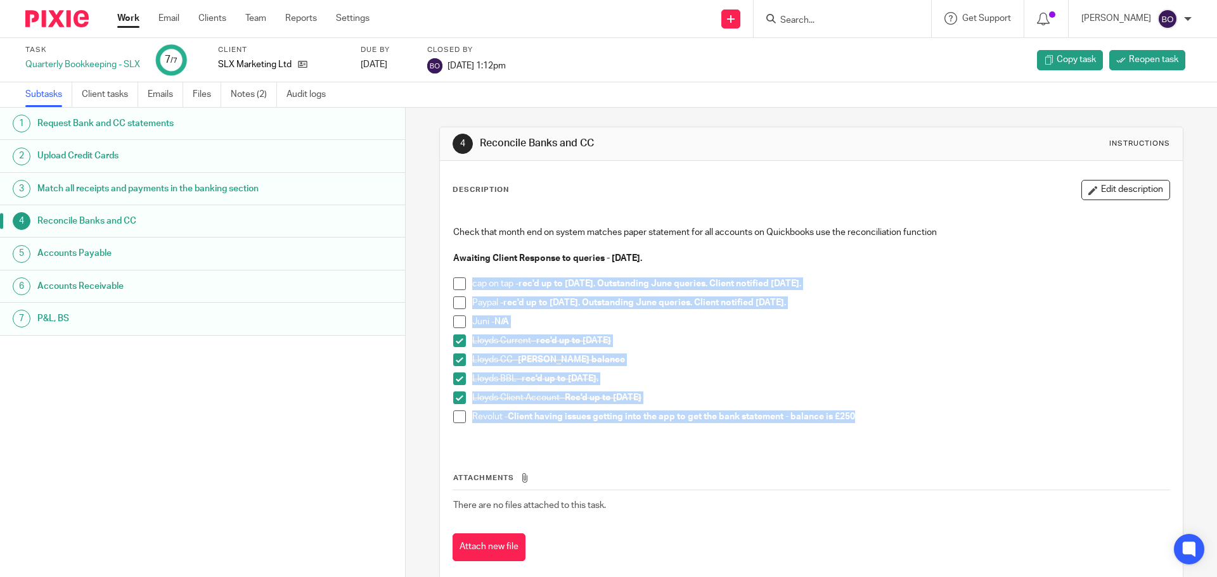
drag, startPoint x: 871, startPoint y: 415, endPoint x: 439, endPoint y: 281, distance: 452.5
click at [440, 281] on div "Description Edit description Check that month end on system matches paper state…" at bounding box center [811, 371] width 742 height 420
copy ul "cap on tap - rec'd up to 31/05/2025. Outstanding June queries. Client notified …"
click at [303, 66] on icon at bounding box center [303, 65] width 10 height 10
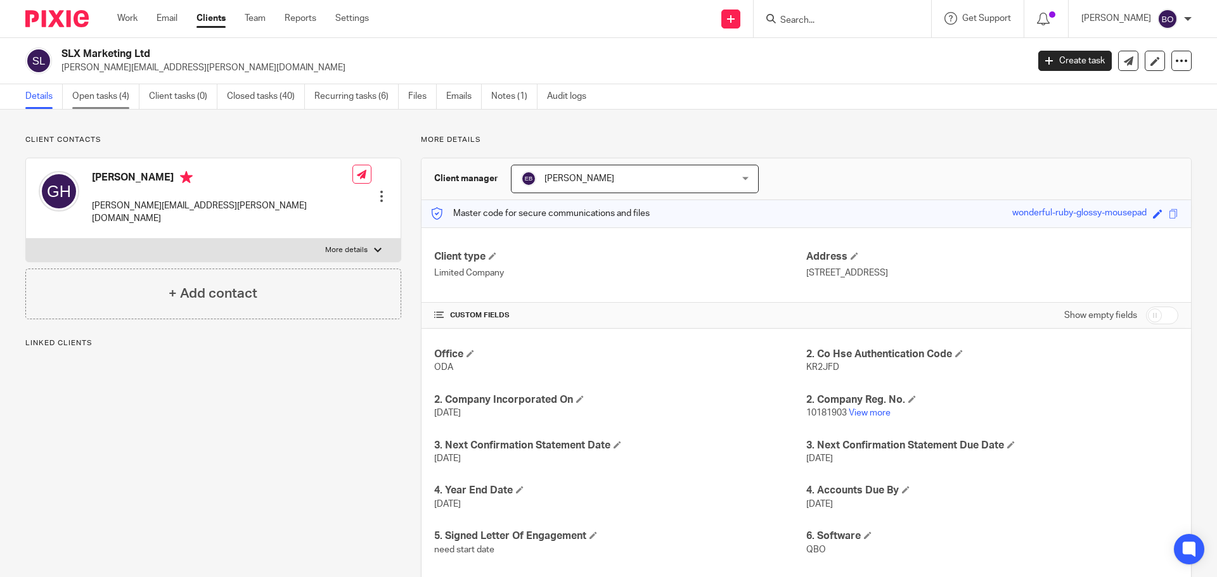
click at [101, 98] on link "Open tasks (4)" at bounding box center [105, 96] width 67 height 25
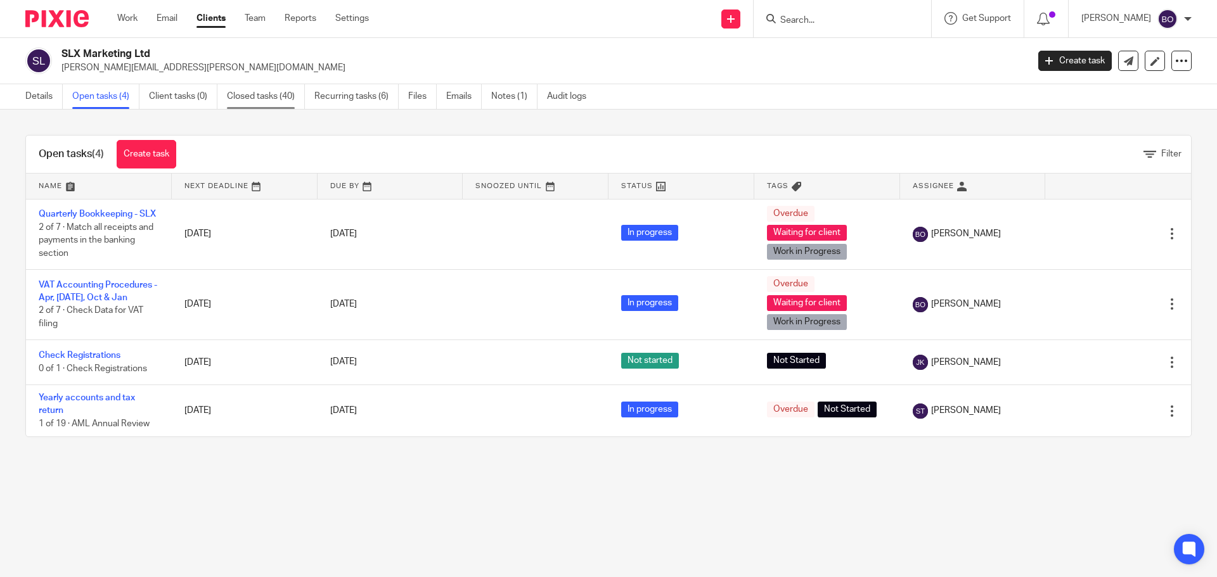
click at [257, 100] on link "Closed tasks (40)" at bounding box center [266, 96] width 78 height 25
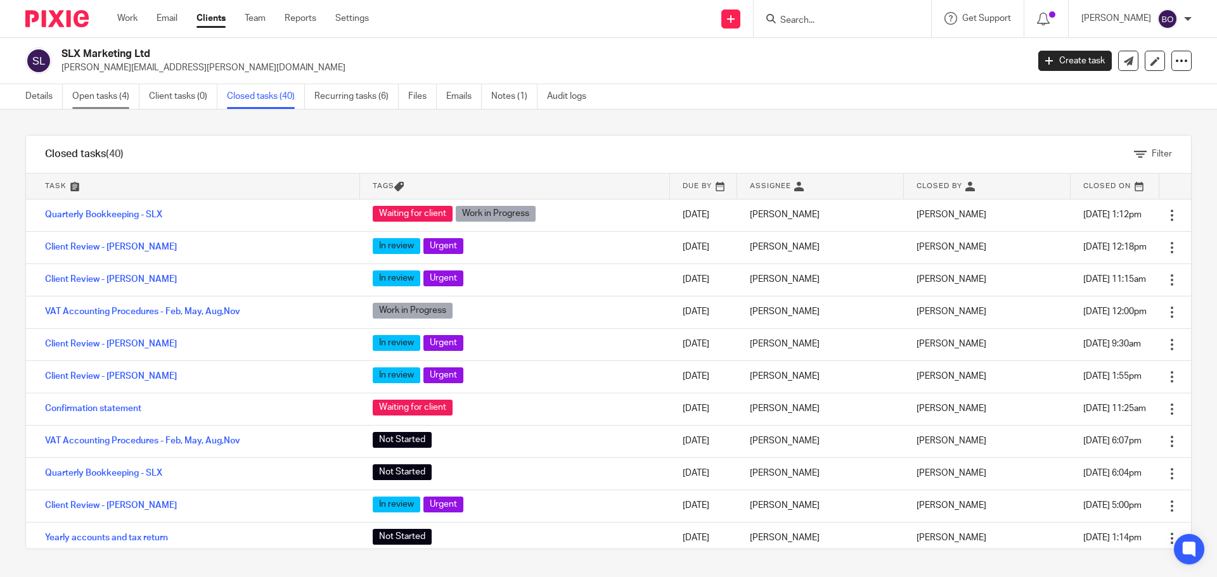
click at [112, 97] on link "Open tasks (4)" at bounding box center [105, 96] width 67 height 25
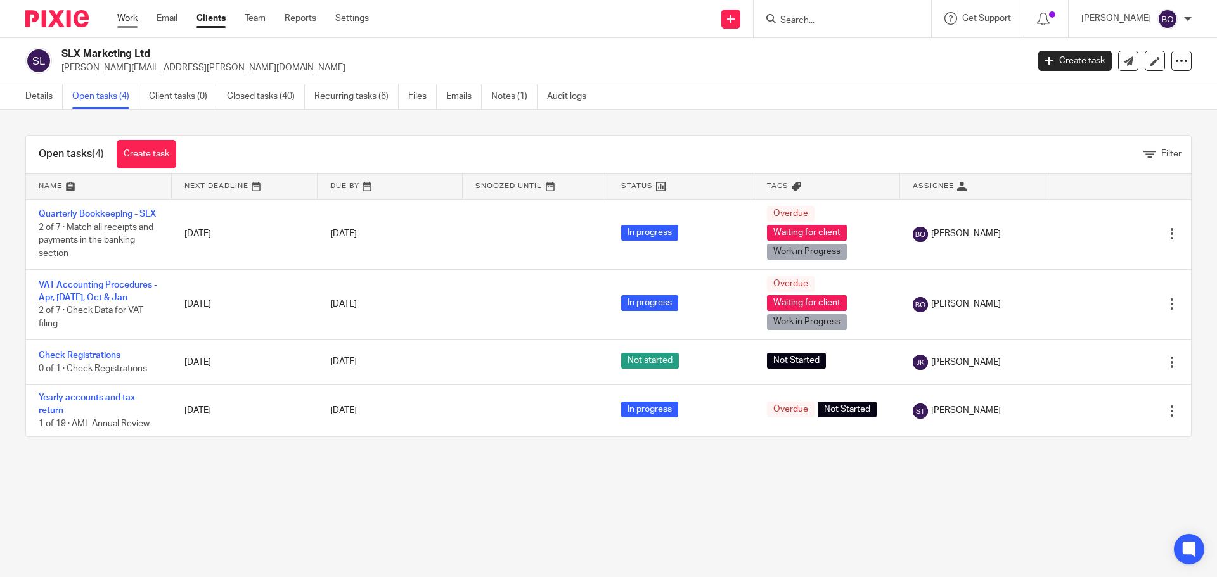
click at [130, 14] on link "Work" at bounding box center [127, 18] width 20 height 13
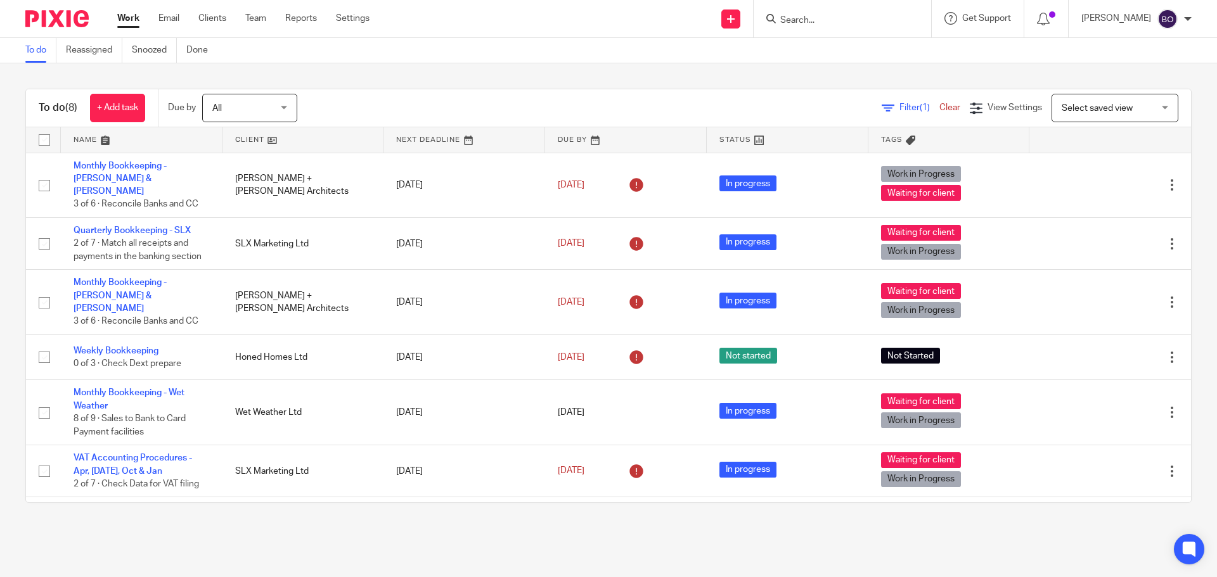
click at [265, 139] on link at bounding box center [303, 139] width 162 height 25
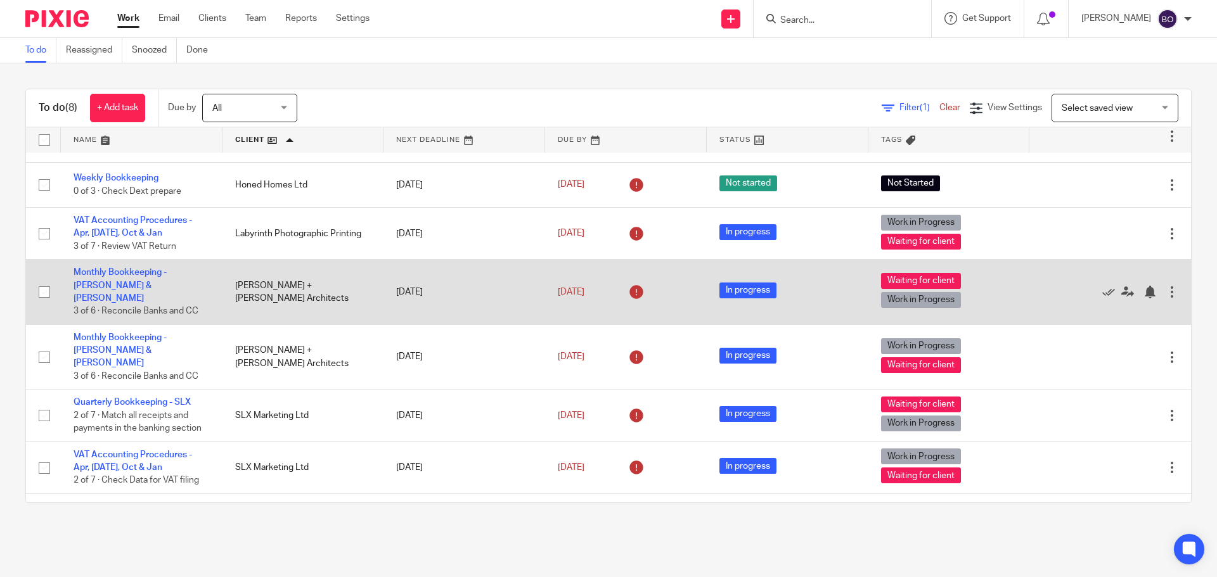
scroll to position [73, 0]
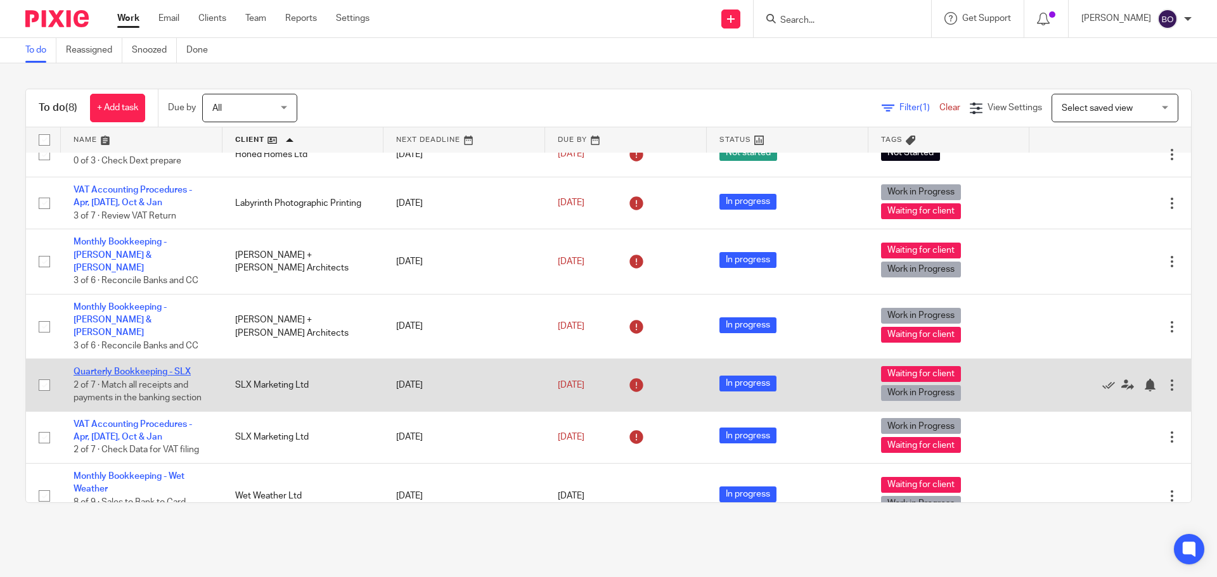
click at [172, 368] on link "Quarterly Bookkeeping - SLX" at bounding box center [132, 372] width 117 height 9
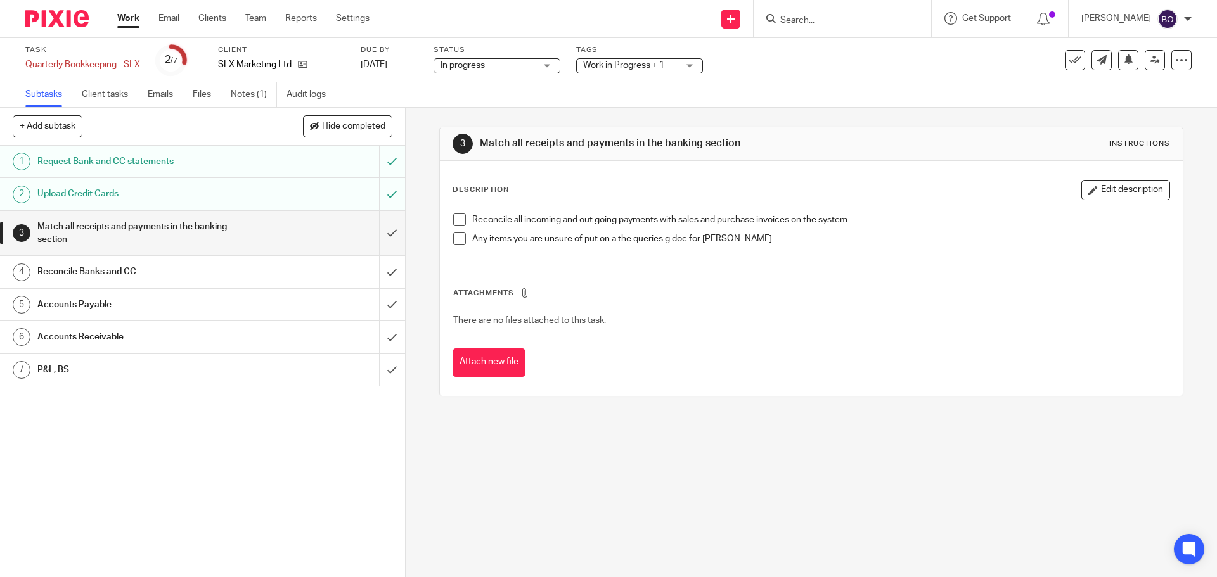
click at [751, 238] on p "Any items you are unsure of put on a the queries g doc for [PERSON_NAME]" at bounding box center [820, 239] width 697 height 13
click at [1122, 188] on button "Edit description" at bounding box center [1125, 190] width 89 height 20
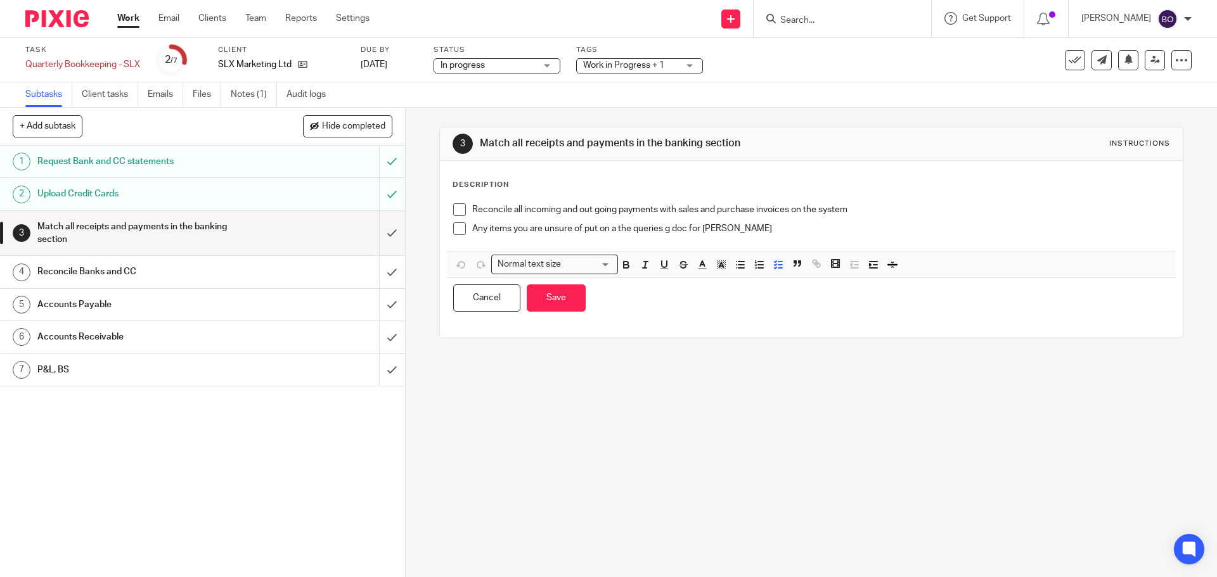
click at [781, 232] on p "Any items you are unsure of put on a the queries g doc for Graham" at bounding box center [820, 228] width 697 height 13
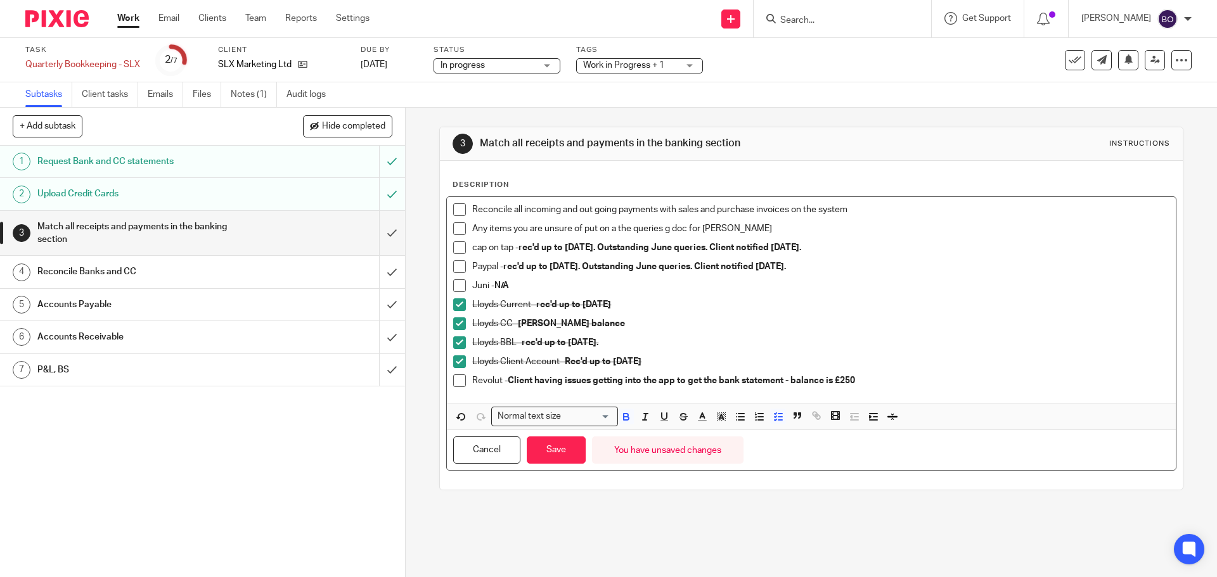
click at [748, 227] on p "Any items you are unsure of put on a the queries g doc for Graham" at bounding box center [820, 228] width 697 height 13
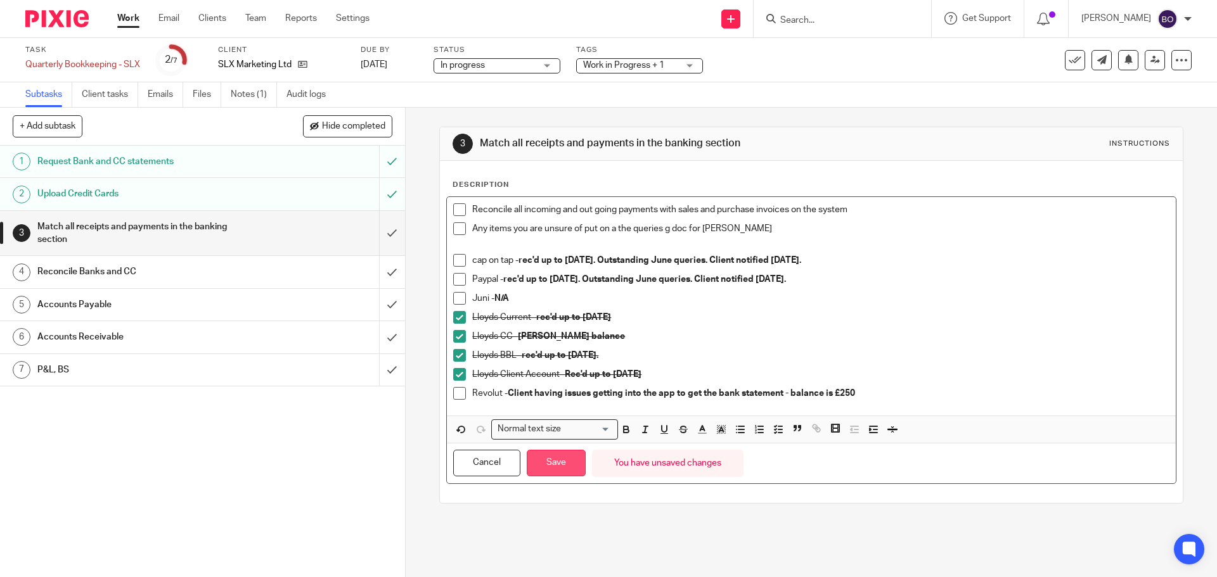
click at [557, 470] on button "Save" at bounding box center [556, 463] width 59 height 27
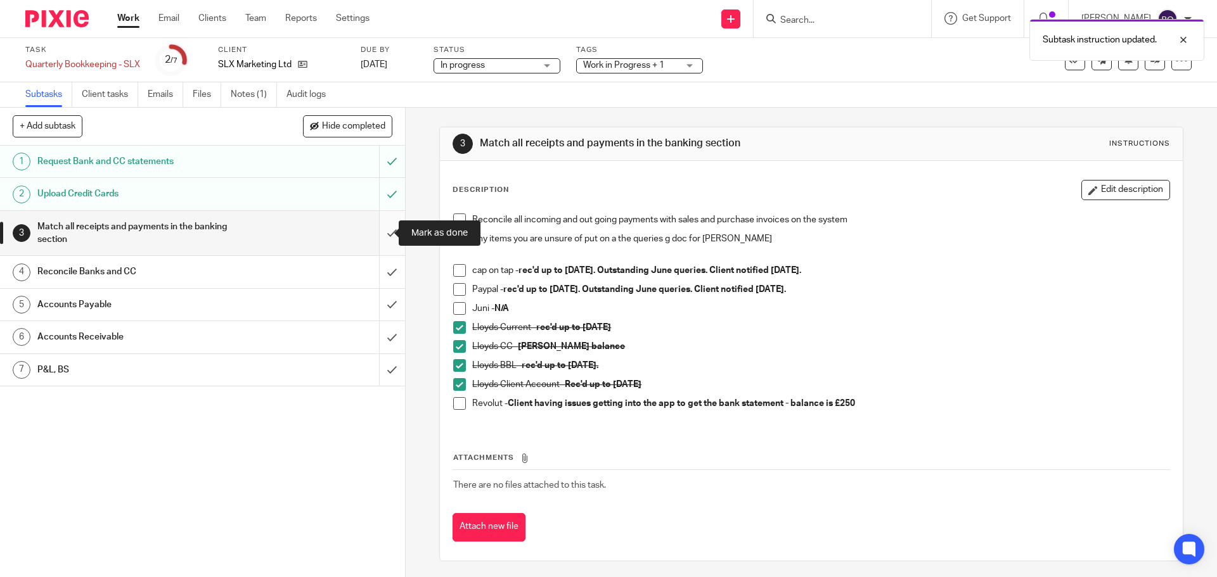
click at [378, 233] on input "submit" at bounding box center [202, 233] width 405 height 45
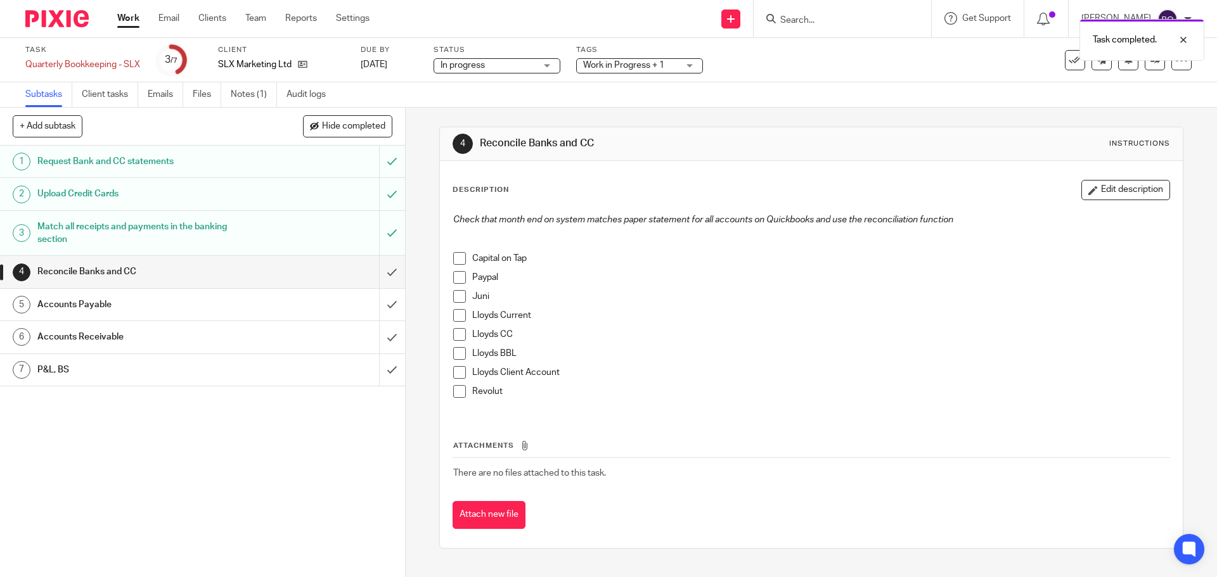
click at [236, 229] on h1 "Match all receipts and payments in the banking section" at bounding box center [146, 233] width 219 height 32
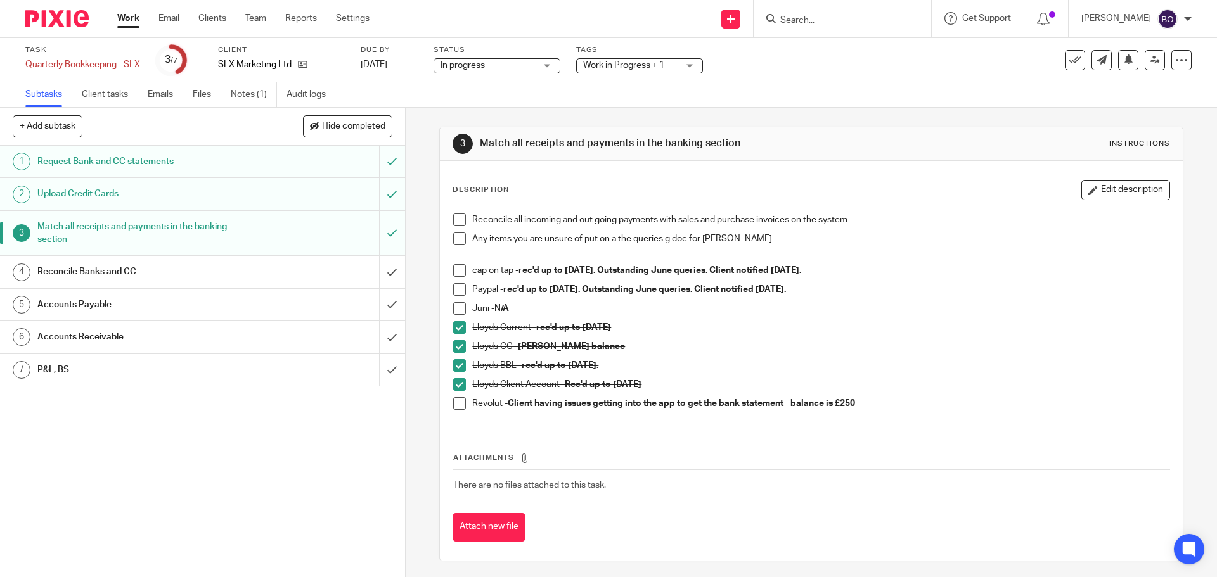
click at [227, 273] on h1 "Reconcile Banks and CC" at bounding box center [146, 271] width 219 height 19
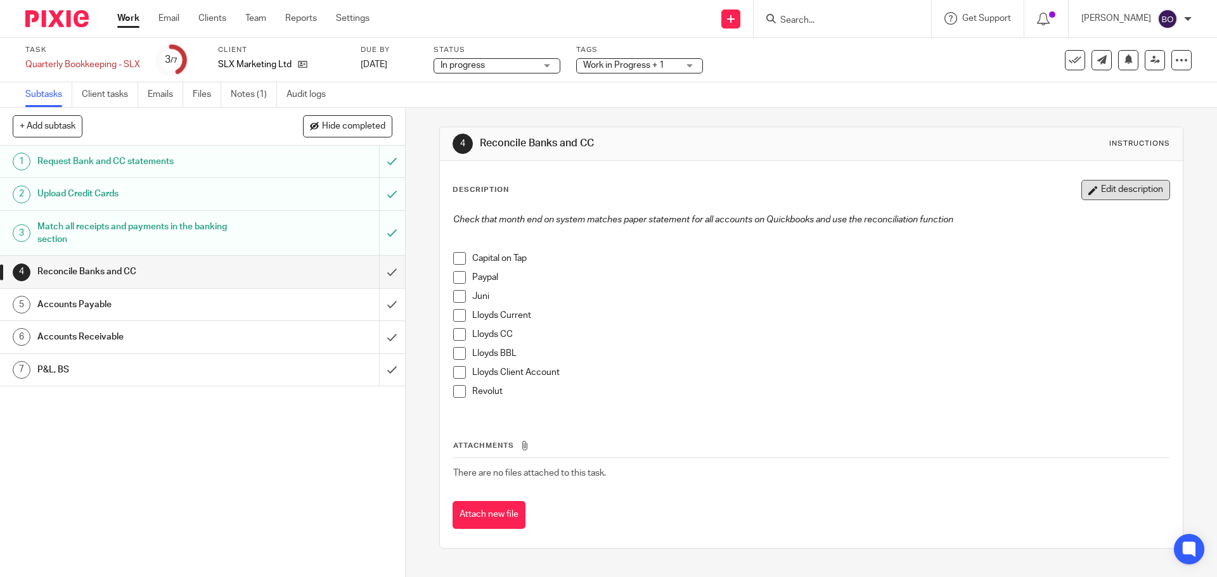
click at [1082, 191] on button "Edit description" at bounding box center [1125, 190] width 89 height 20
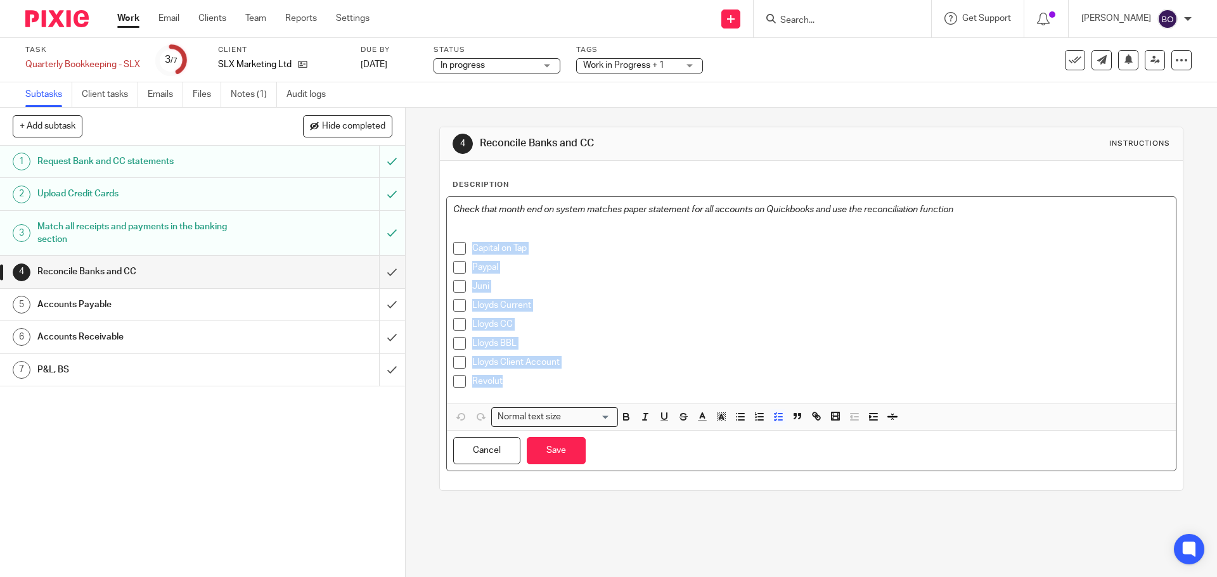
drag, startPoint x: 483, startPoint y: 382, endPoint x: 442, endPoint y: 254, distance: 134.3
click at [446, 254] on div "Check that month end on system matches paper statement for all accounts on Quic…" at bounding box center [811, 334] width 730 height 275
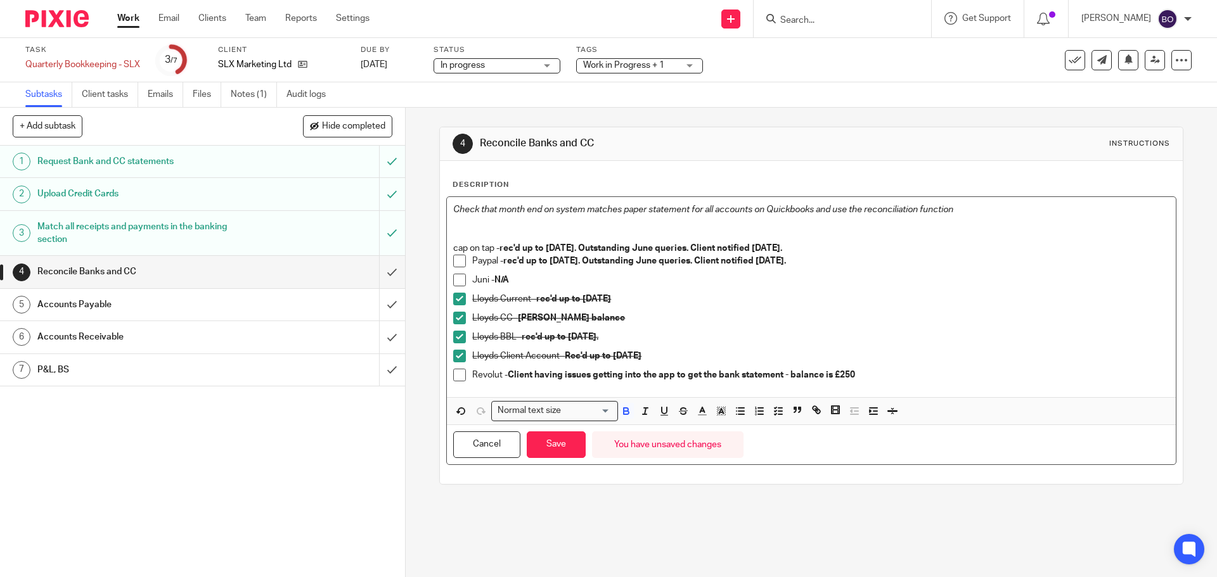
drag, startPoint x: 826, startPoint y: 247, endPoint x: 448, endPoint y: 245, distance: 377.8
click at [448, 245] on div "Check that month end on system matches paper statement for all accounts on Quic…" at bounding box center [811, 297] width 728 height 200
click at [472, 255] on p "Paypal - rec'd up to 31/05/2025. Outstanding June queries. Client notified 22/0…" at bounding box center [820, 261] width 697 height 13
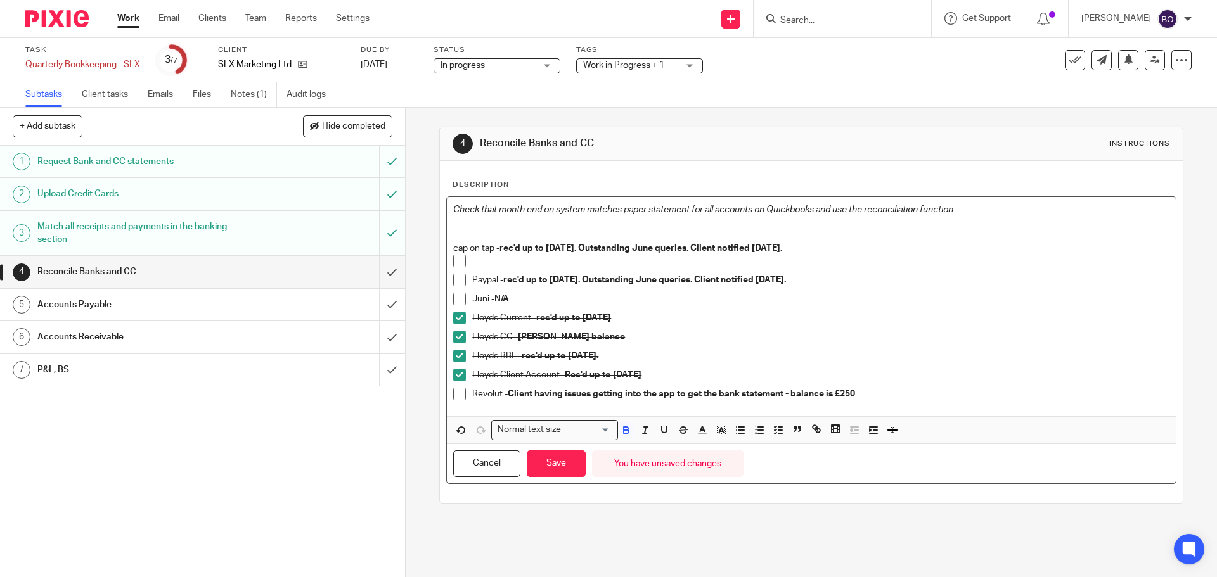
drag, startPoint x: 448, startPoint y: 245, endPoint x: 866, endPoint y: 245, distance: 418.4
click at [866, 245] on div "Check that month end on system matches paper statement for all accounts on Quic…" at bounding box center [811, 306] width 728 height 219
click at [510, 262] on p at bounding box center [820, 261] width 697 height 13
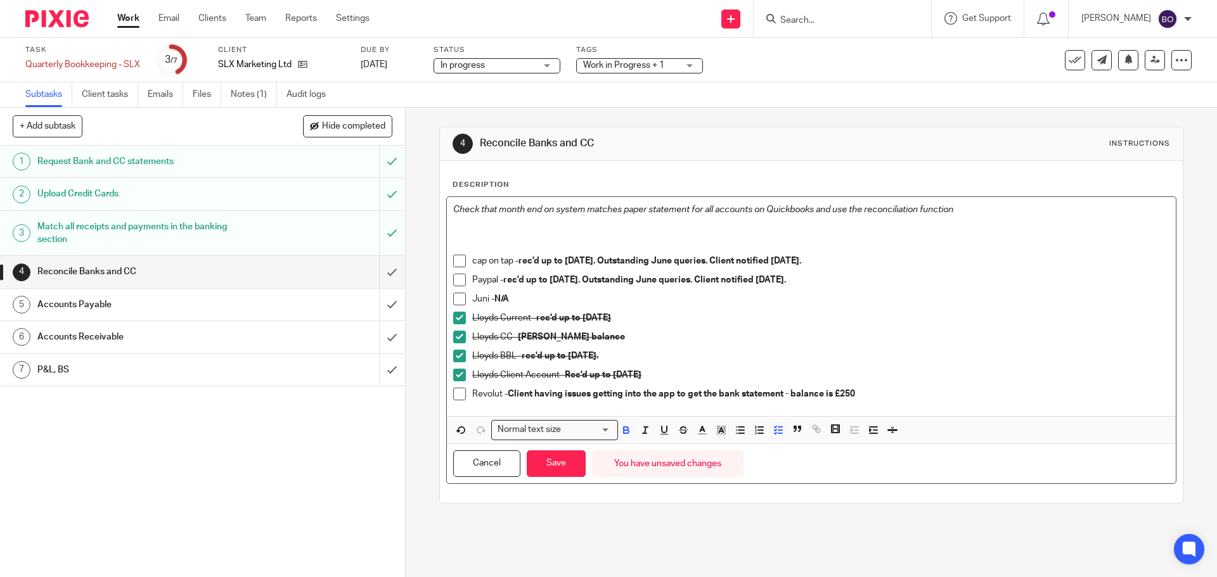
click at [503, 300] on strong "N/A" at bounding box center [501, 299] width 15 height 9
click at [543, 462] on button "Save" at bounding box center [556, 464] width 59 height 27
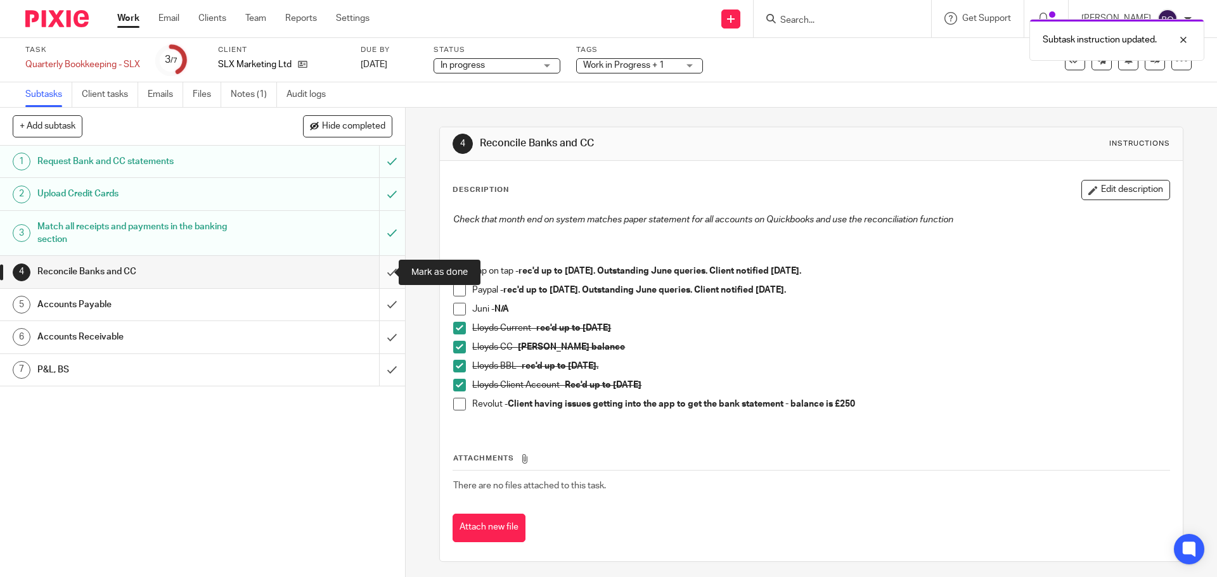
click at [378, 273] on input "submit" at bounding box center [202, 272] width 405 height 32
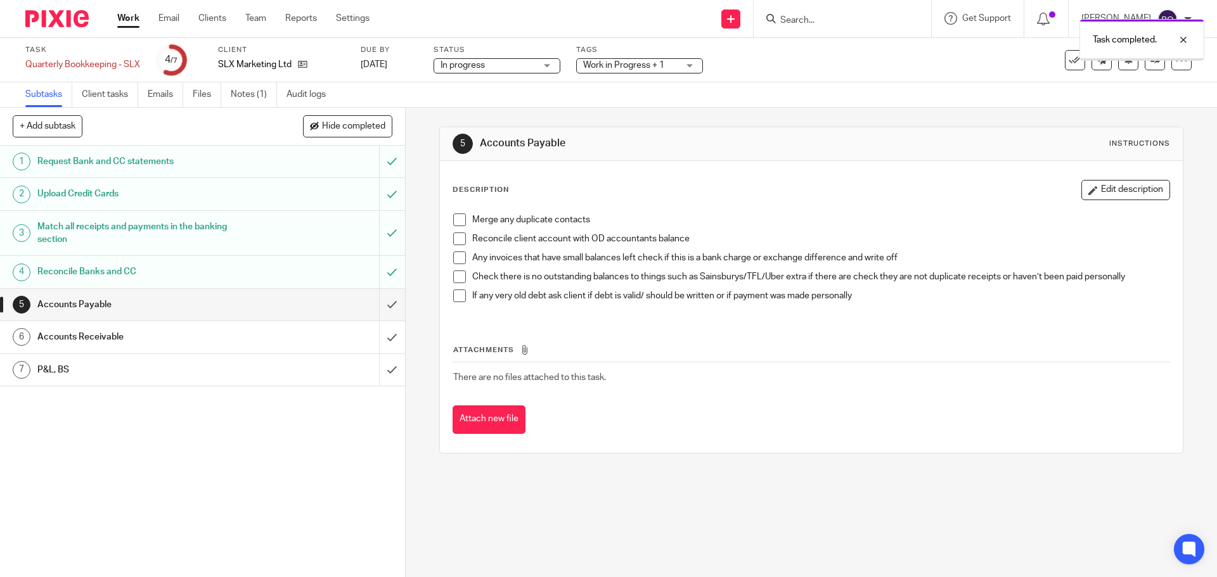
click at [204, 226] on h1 "Match all receipts and payments in the banking section" at bounding box center [146, 233] width 219 height 32
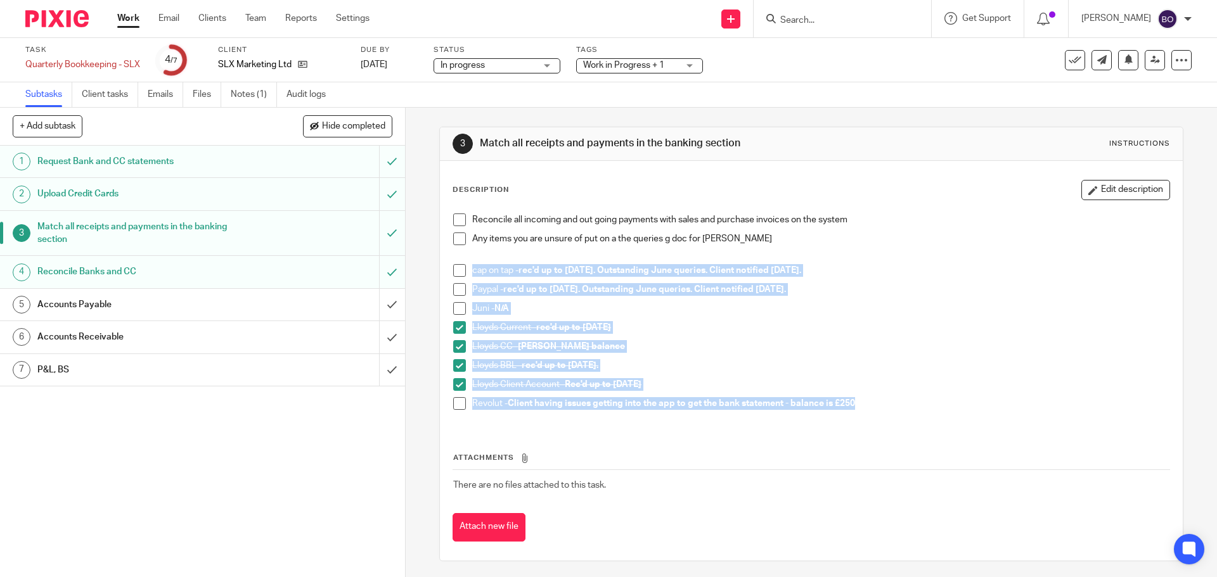
drag, startPoint x: 861, startPoint y: 403, endPoint x: 467, endPoint y: 277, distance: 414.6
click at [467, 277] on ul "cap on tap - rec'd up to 31/05/2025. Outstanding June queries. Client notified …" at bounding box center [811, 340] width 716 height 152
click at [1122, 191] on button "Edit description" at bounding box center [1125, 190] width 89 height 20
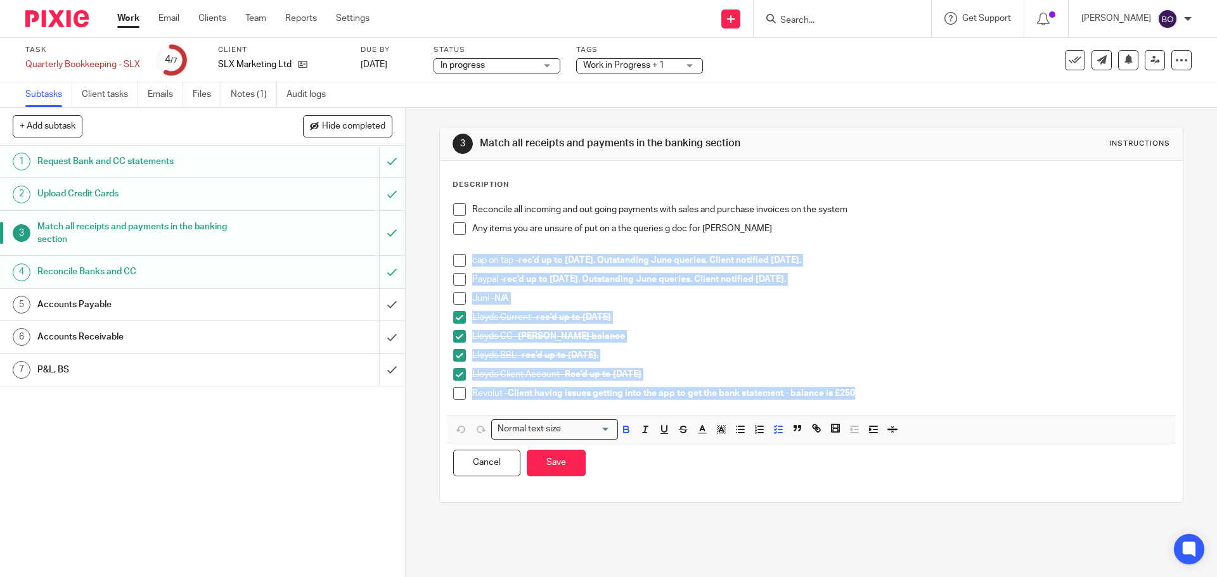
click at [869, 379] on p "Lloyds Client Account - Rec'd up to 09/07/2025" at bounding box center [820, 374] width 697 height 13
click at [872, 392] on p "Revolut - Client having issues getting into the app to get the bank statement -…" at bounding box center [820, 393] width 697 height 13
click at [707, 386] on div "Lloyds Client Account - Rec'd up to 09/07/2025" at bounding box center [820, 377] width 697 height 19
drag, startPoint x: 872, startPoint y: 392, endPoint x: 472, endPoint y: 262, distance: 420.8
click at [472, 262] on ul "cap on tap - rec'd up to 31/05/2025. Outstanding June queries. Client notified …" at bounding box center [811, 330] width 716 height 152
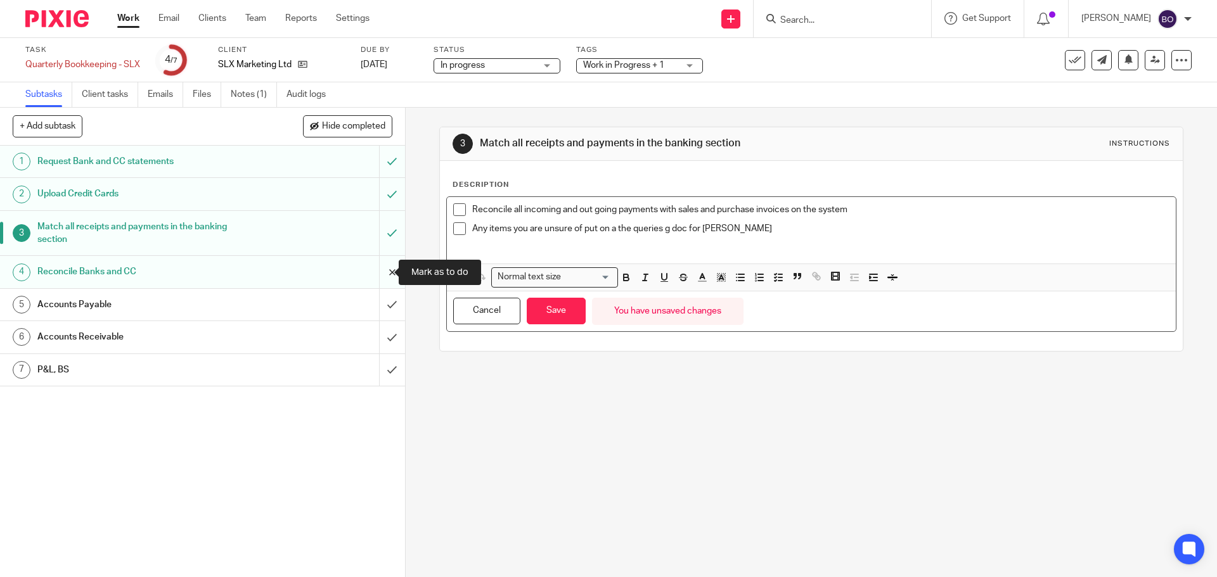
click at [377, 276] on input "submit" at bounding box center [202, 272] width 405 height 32
click at [569, 313] on button "Save" at bounding box center [556, 311] width 59 height 27
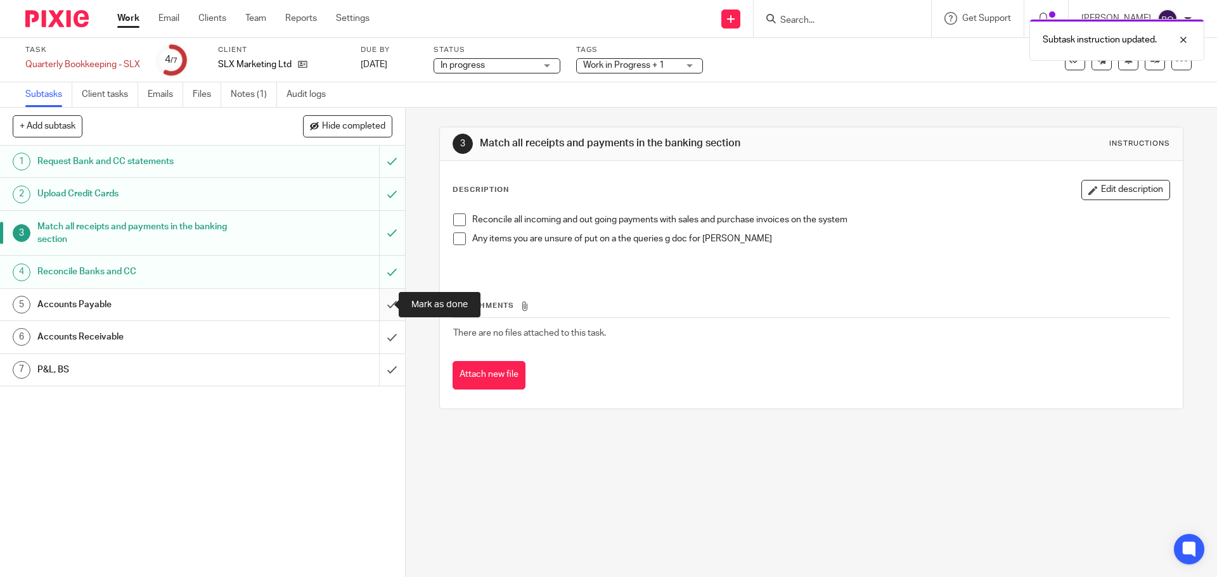
click at [374, 307] on input "submit" at bounding box center [202, 305] width 405 height 32
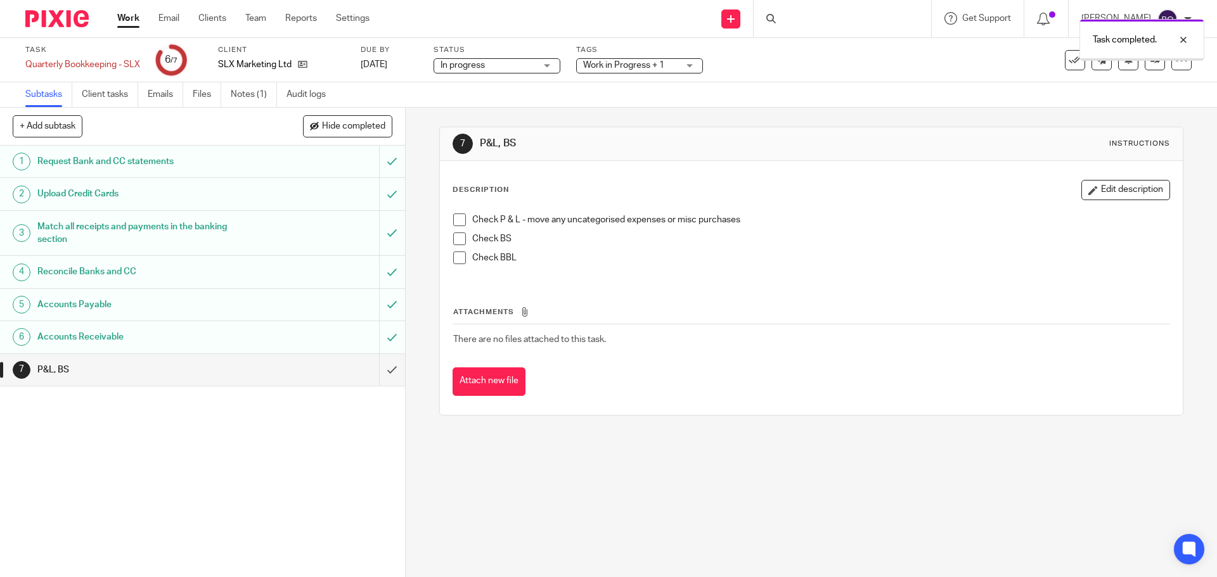
click at [374, 373] on input "submit" at bounding box center [202, 370] width 405 height 32
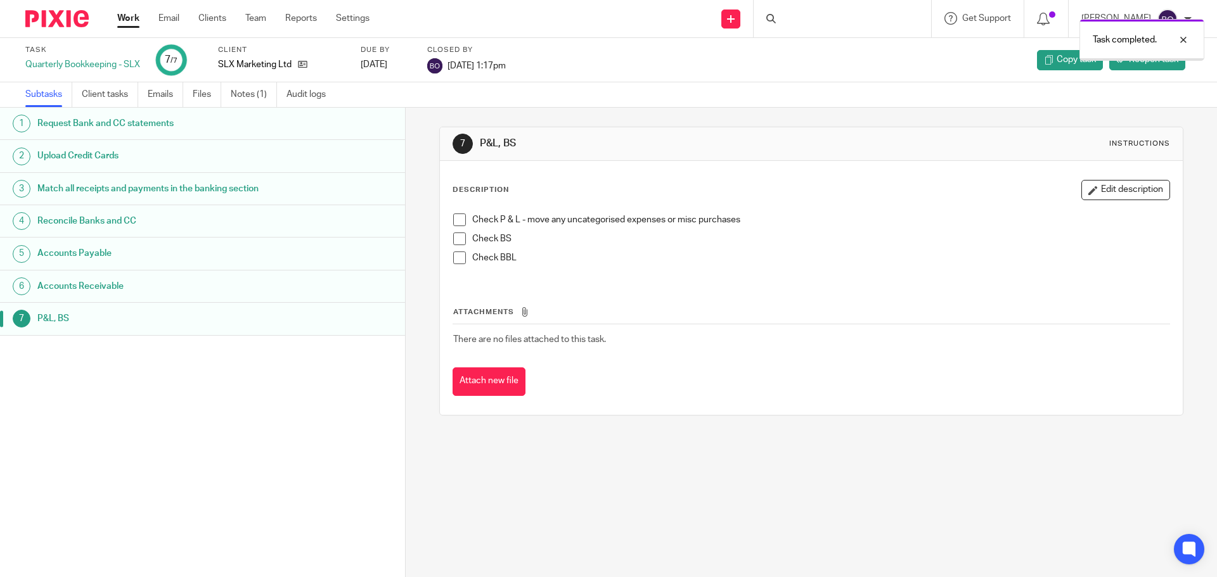
click at [126, 25] on link "Work" at bounding box center [128, 18] width 22 height 13
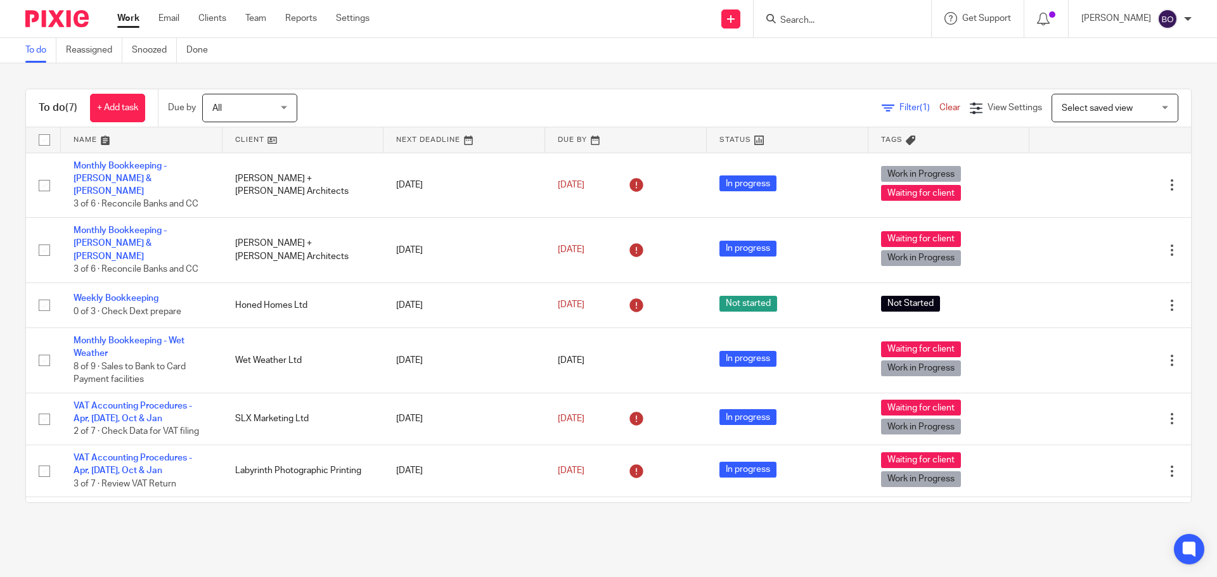
click at [270, 139] on link at bounding box center [303, 139] width 162 height 25
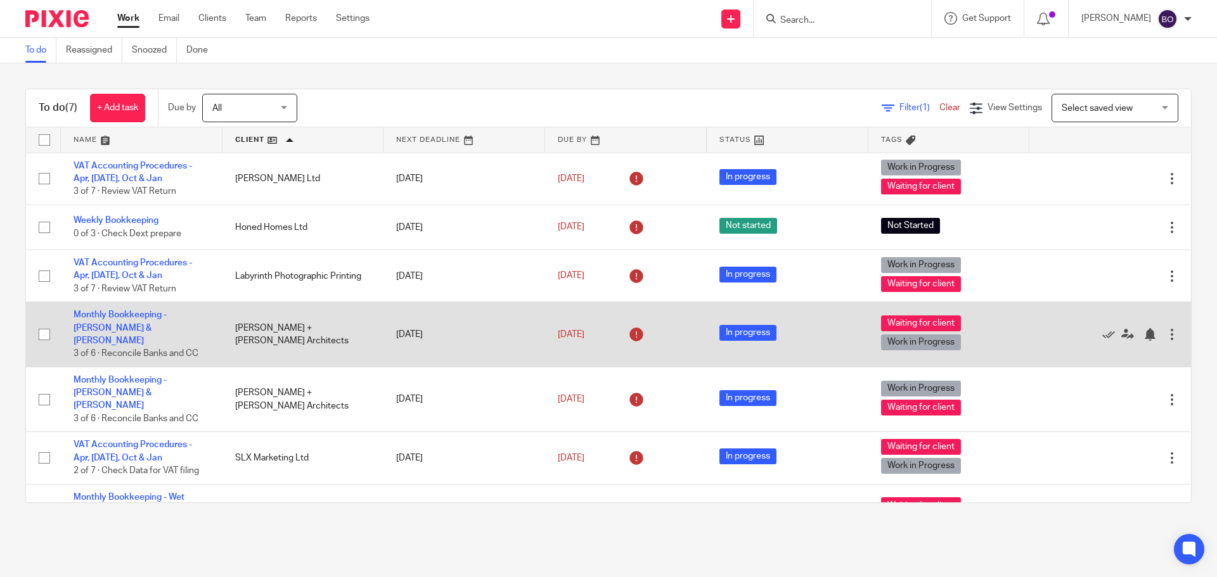
scroll to position [21, 0]
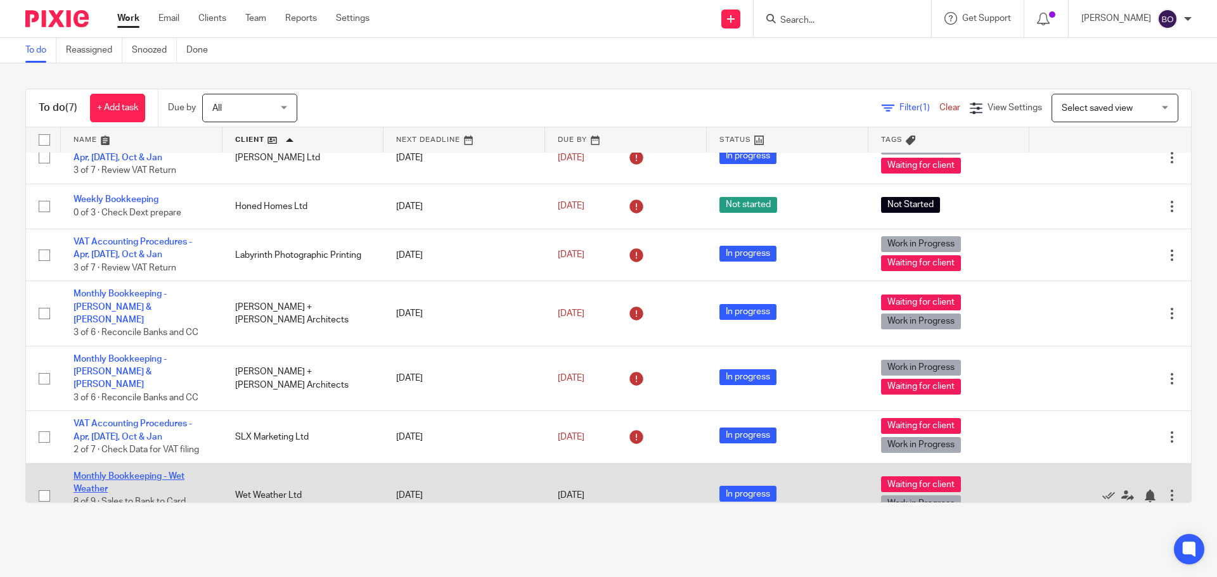
click at [149, 472] on link "Monthly Bookkeeping - Wet Weather" at bounding box center [129, 483] width 111 height 22
